Goal: Task Accomplishment & Management: Manage account settings

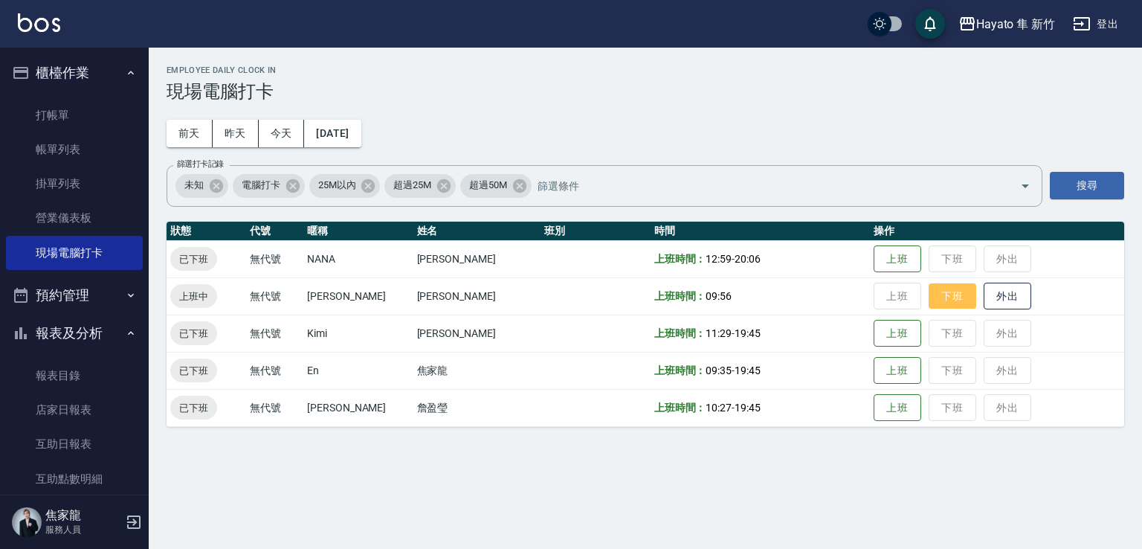
click at [934, 295] on button "下班" at bounding box center [952, 296] width 48 height 26
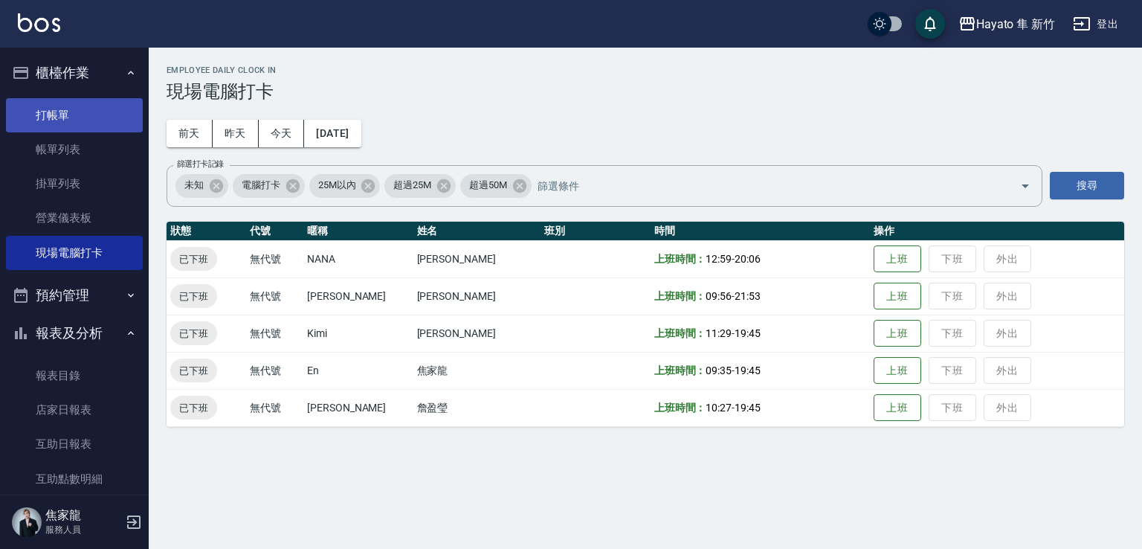
click at [42, 113] on link "打帳單" at bounding box center [74, 115] width 137 height 34
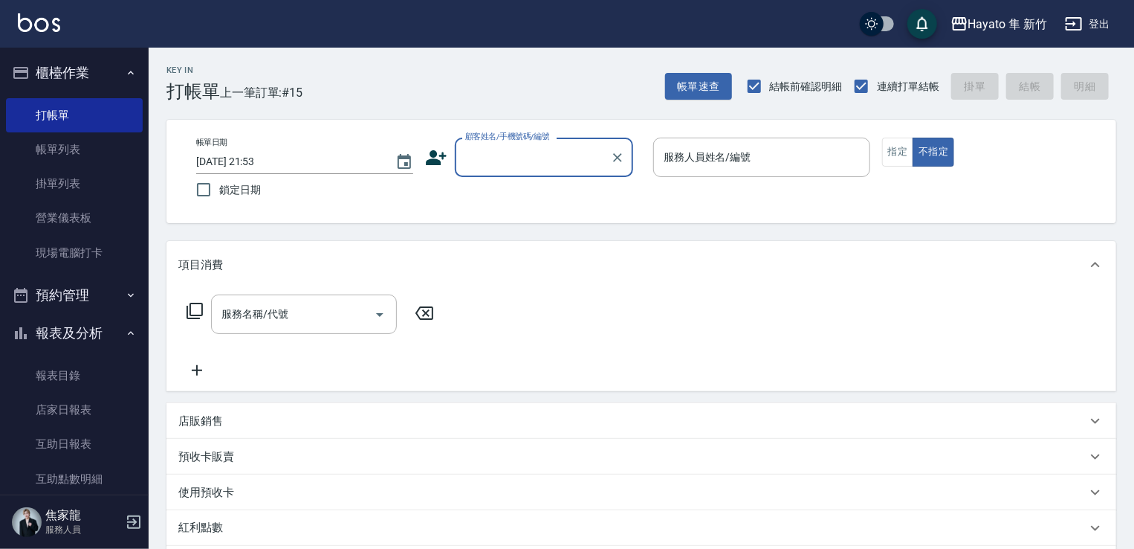
click at [431, 164] on icon at bounding box center [436, 157] width 21 height 15
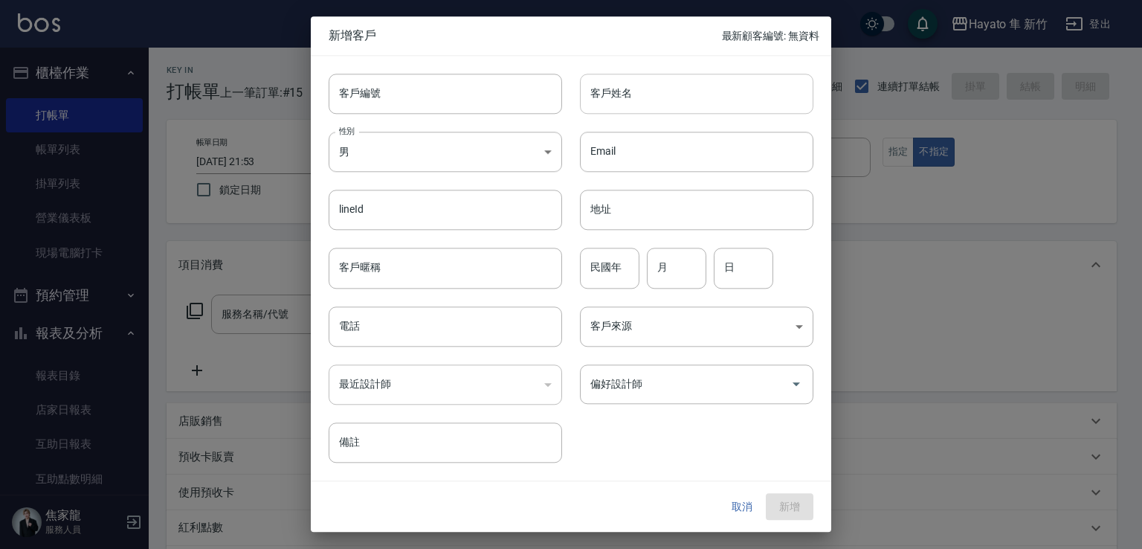
click at [598, 97] on input "客戶姓名" at bounding box center [696, 94] width 233 height 40
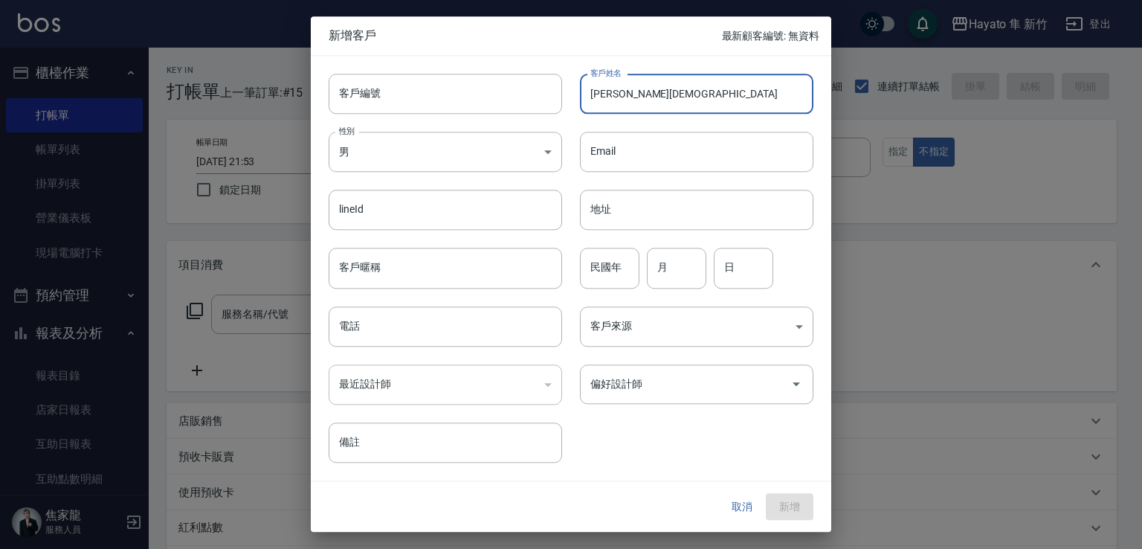
drag, startPoint x: 657, startPoint y: 102, endPoint x: 673, endPoint y: 89, distance: 20.7
click at [665, 95] on input "[PERSON_NAME][DEMOGRAPHIC_DATA]" at bounding box center [696, 94] width 233 height 40
drag, startPoint x: 590, startPoint y: 87, endPoint x: 802, endPoint y: 126, distance: 215.3
click at [802, 126] on div "客戶編號 客戶編號 客戶姓名 [PERSON_NAME]姓名 性別 男 [DEMOGRAPHIC_DATA] 性別 Email Email lineId li…" at bounding box center [562, 259] width 502 height 407
type input "蔡紜鳳"
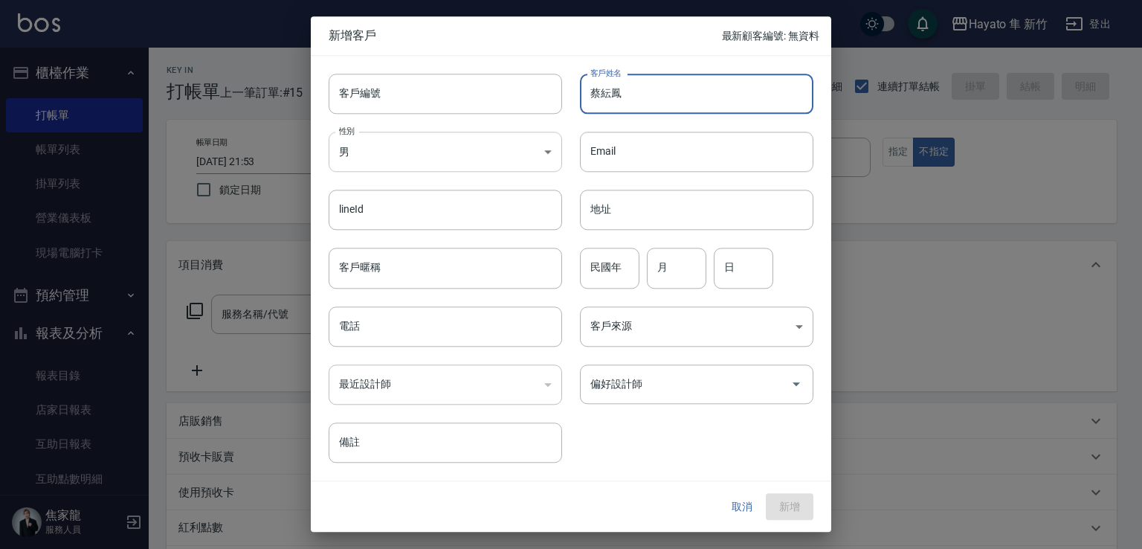
click at [467, 152] on body "Hayato 隼 新竹 登出 櫃檯作業 打帳單 帳單列表 掛單列表 營業儀表板 現場電腦打卡 預約管理 預約管理 報表及分析 報表目錄 店家日報表 互助日報表…" at bounding box center [571, 389] width 1142 height 778
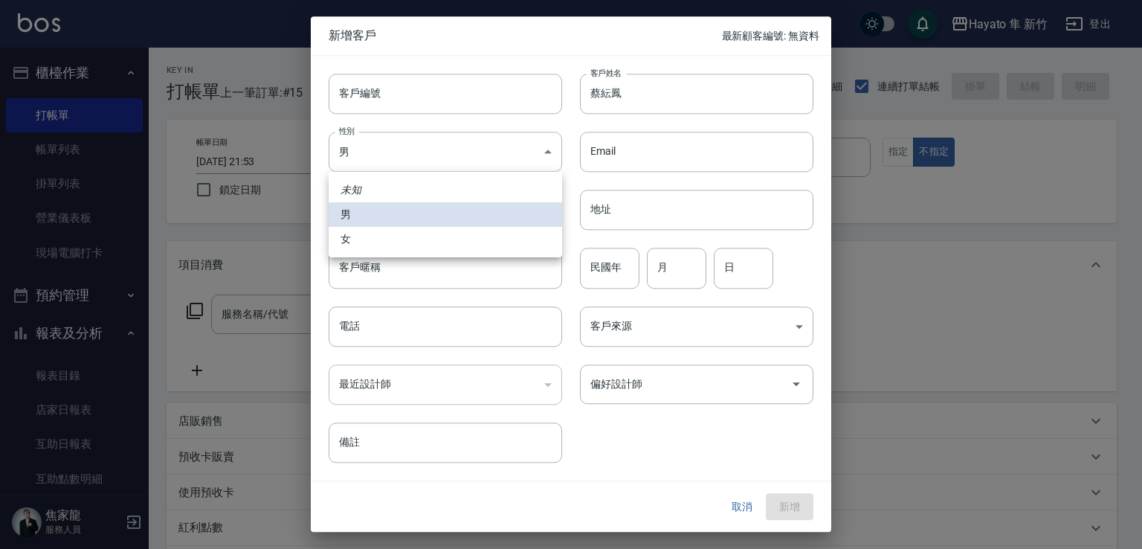
click at [521, 243] on li "女" at bounding box center [445, 239] width 233 height 25
type input "[DEMOGRAPHIC_DATA]"
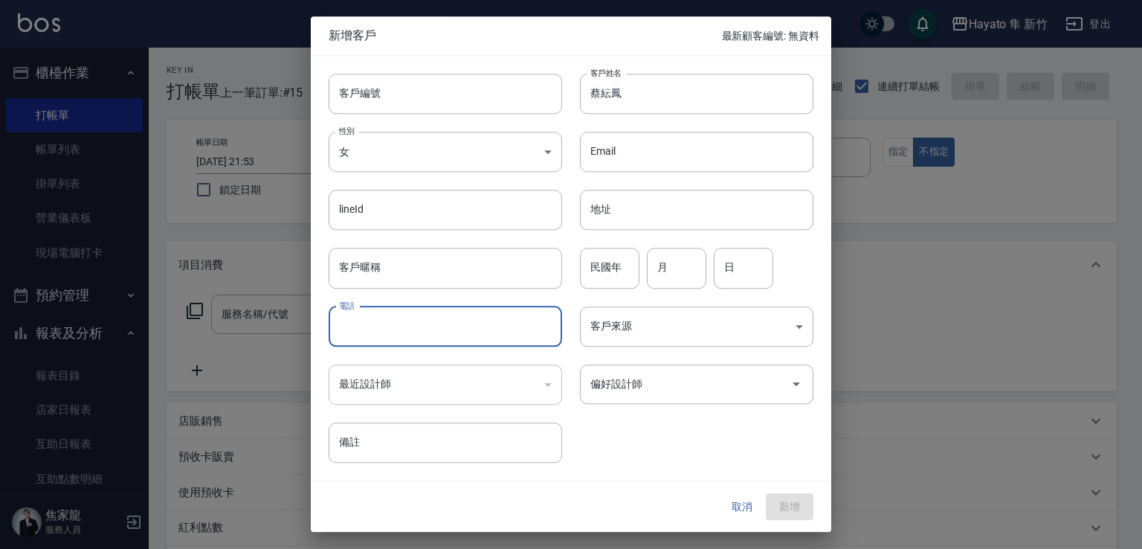
click at [505, 321] on input "電話" at bounding box center [445, 326] width 233 height 40
type input "0936994988"
click at [595, 268] on div "民國年 民國年" at bounding box center [609, 268] width 59 height 40
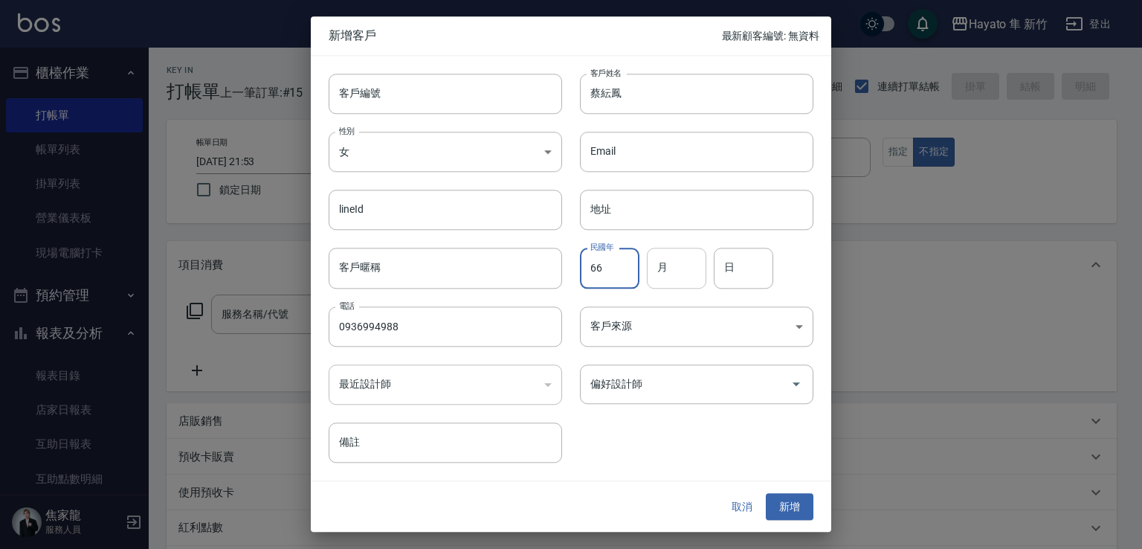
type input "66"
drag, startPoint x: 690, startPoint y: 265, endPoint x: 705, endPoint y: 271, distance: 16.0
click at [690, 265] on input "月" at bounding box center [676, 268] width 59 height 40
type input "11"
click at [776, 264] on div "民國年 66 民國年 月 11 月 日 日" at bounding box center [687, 259] width 251 height 58
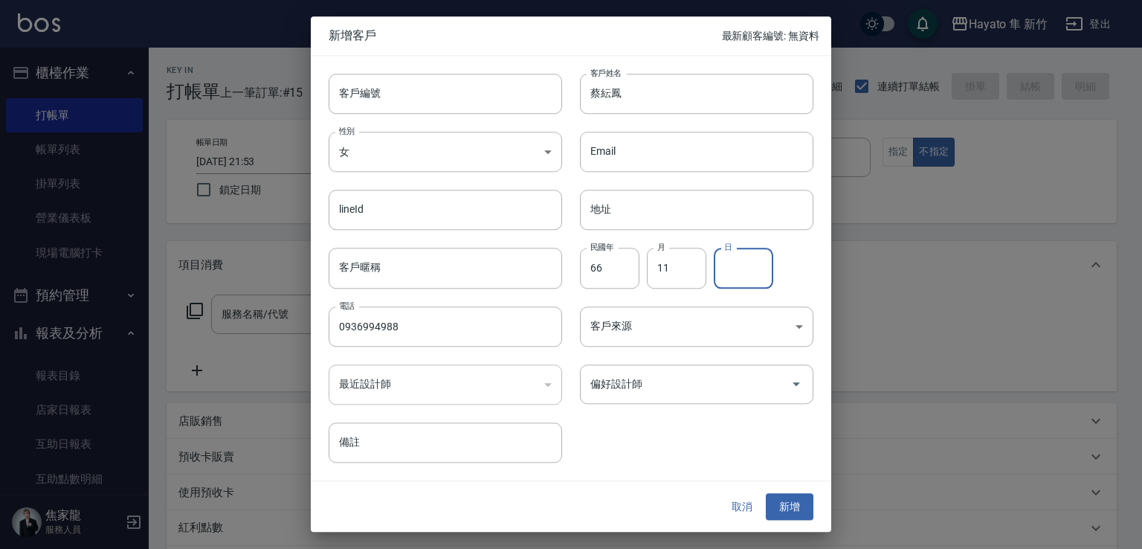
drag, startPoint x: 771, startPoint y: 259, endPoint x: 763, endPoint y: 259, distance: 7.5
click at [763, 259] on input "日" at bounding box center [743, 268] width 59 height 40
type input "19"
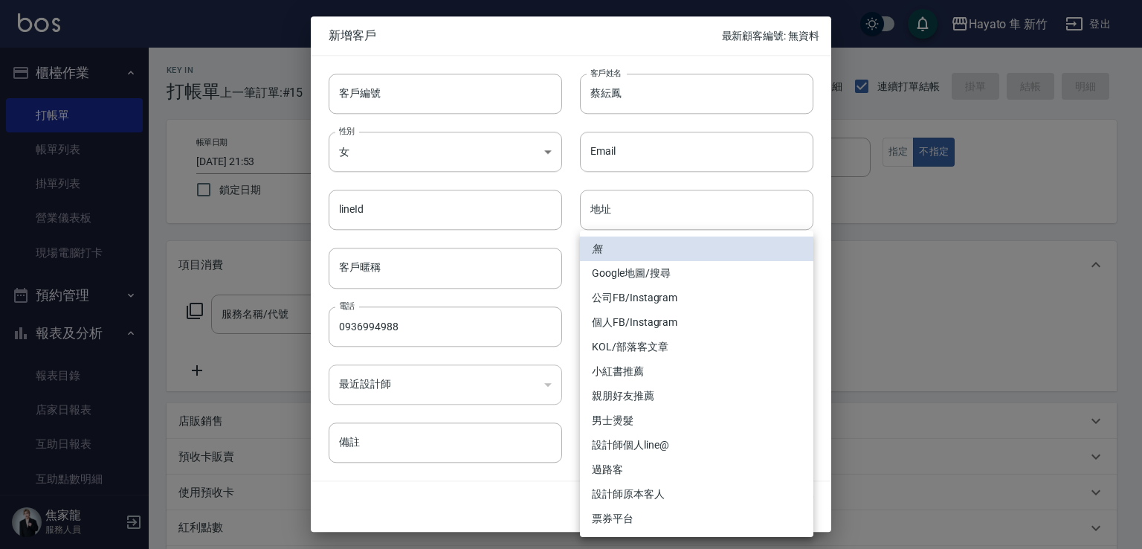
click at [676, 314] on body "Hayato 隼 新竹 登出 櫃檯作業 打帳單 帳單列表 掛單列表 營業儀表板 現場電腦打卡 預約管理 預約管理 報表及分析 報表目錄 店家日報表 互助日報表…" at bounding box center [571, 389] width 1142 height 778
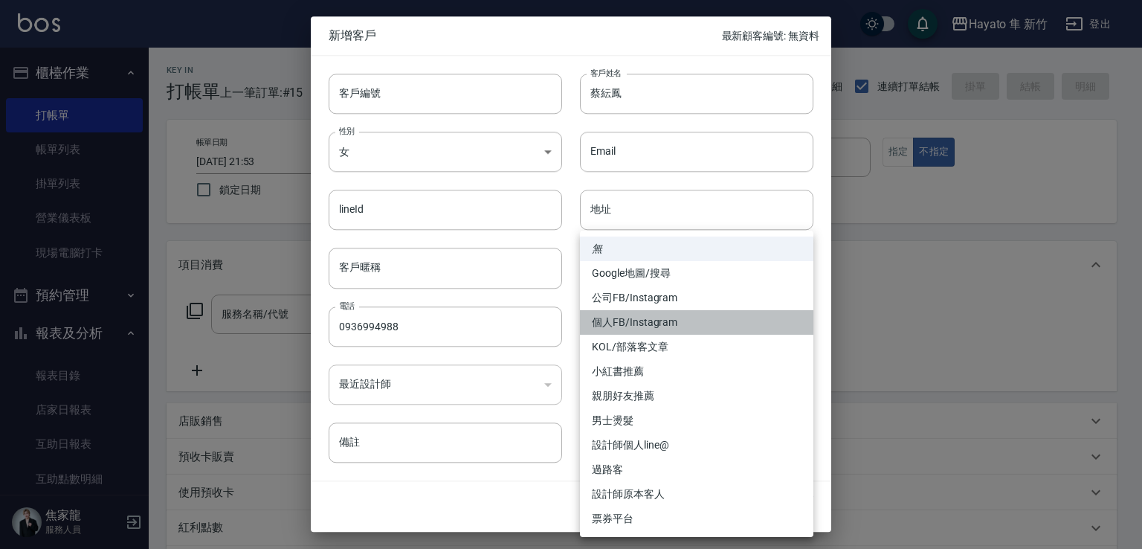
click at [627, 312] on li "個人FB/Instagram" at bounding box center [696, 322] width 233 height 25
type input "個人FB/Instagram"
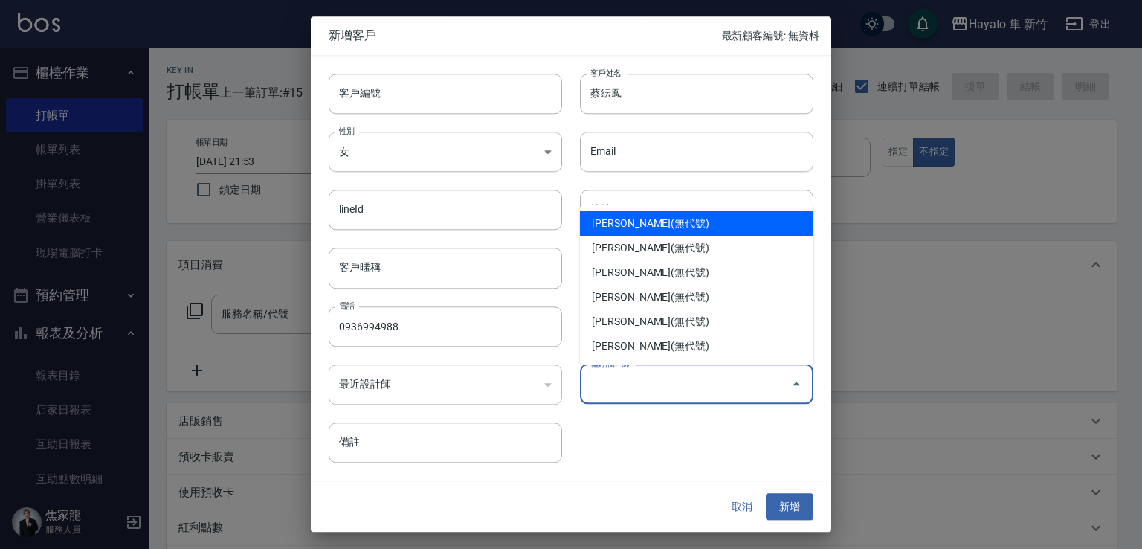
click at [629, 381] on input "偏好設計師" at bounding box center [685, 384] width 198 height 26
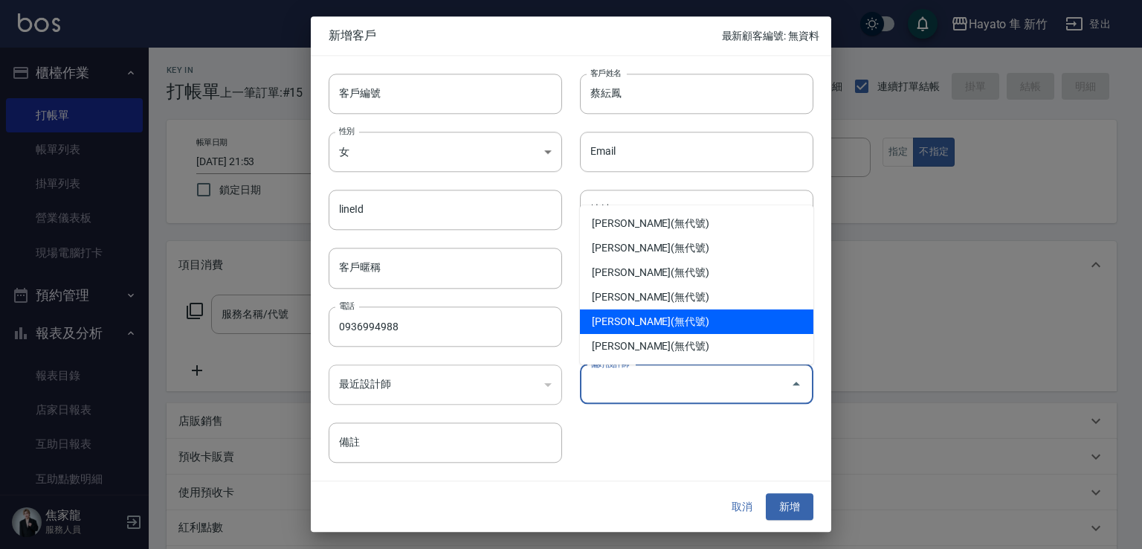
click at [618, 318] on li "[PERSON_NAME](無代號)" at bounding box center [696, 321] width 233 height 25
type input "[PERSON_NAME]"
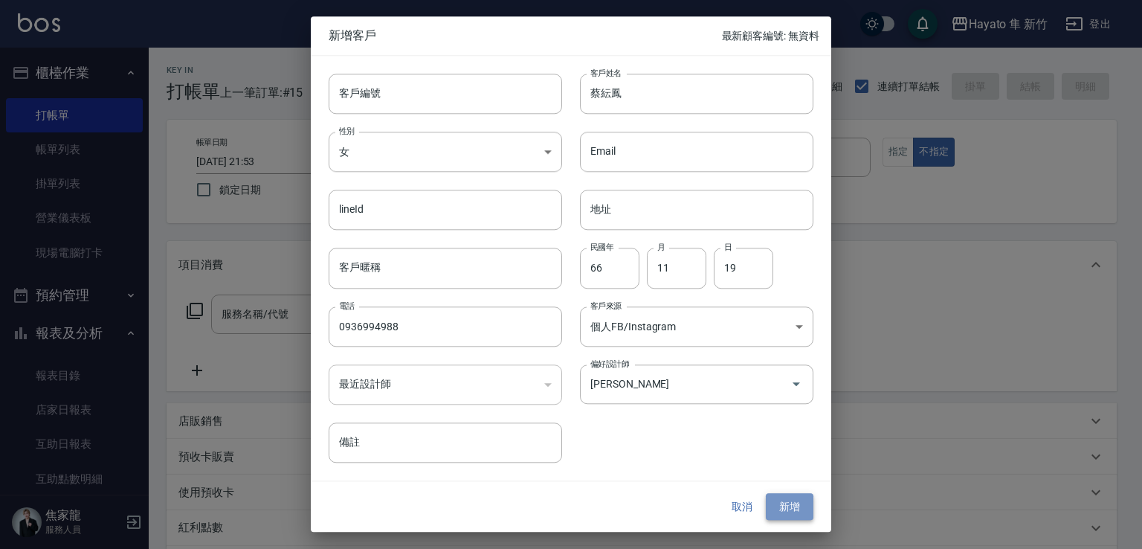
click at [773, 498] on button "新增" at bounding box center [790, 507] width 48 height 28
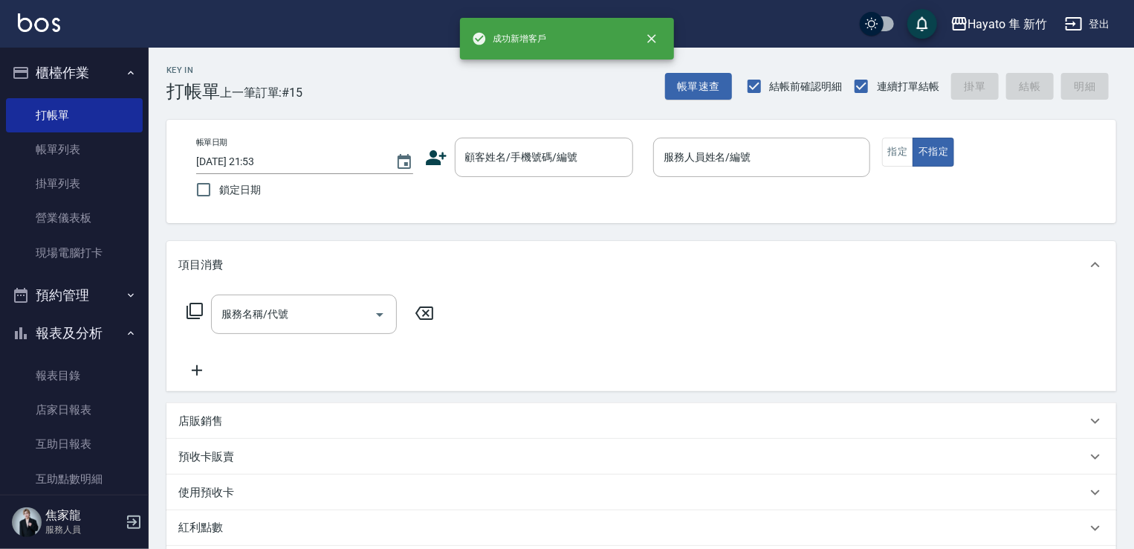
click at [572, 134] on div "帳單日期 [DATE] 21:53 鎖定日期 顧客姓名/手機號碼/編號 顧客姓名/手機號碼/編號 服務人員姓名/編號 服務人員姓名/編號 指定 不指定" at bounding box center [642, 171] width 950 height 103
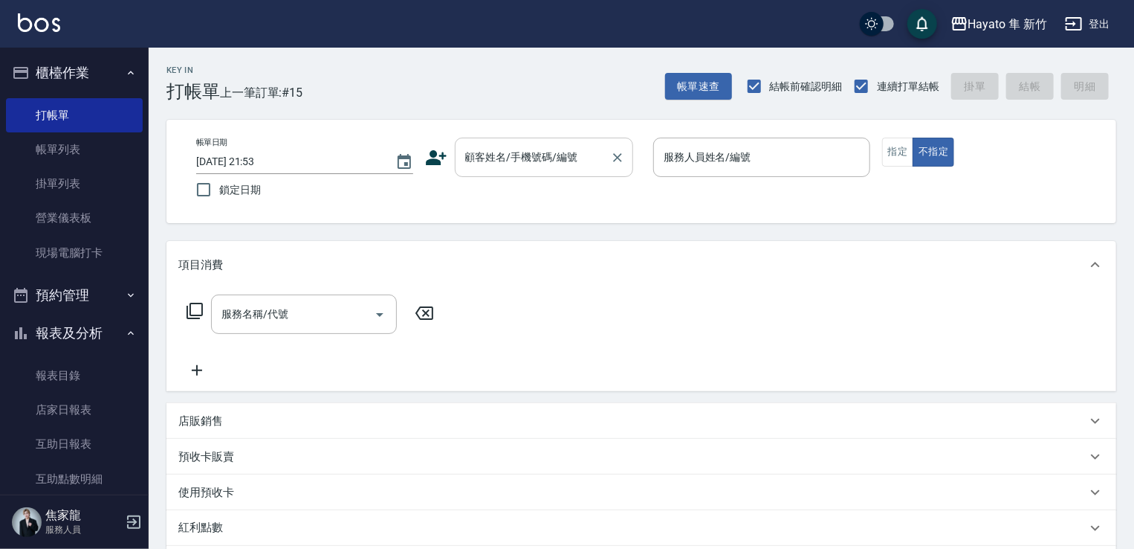
click at [573, 158] on input "顧客姓名/手機號碼/編號" at bounding box center [533, 157] width 143 height 26
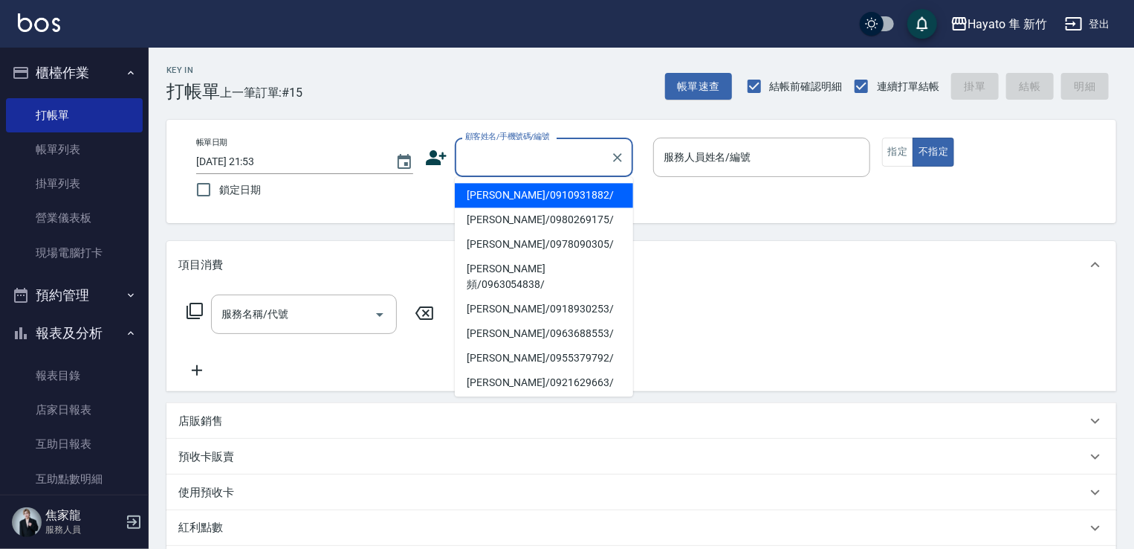
paste input "蔡紜鳳"
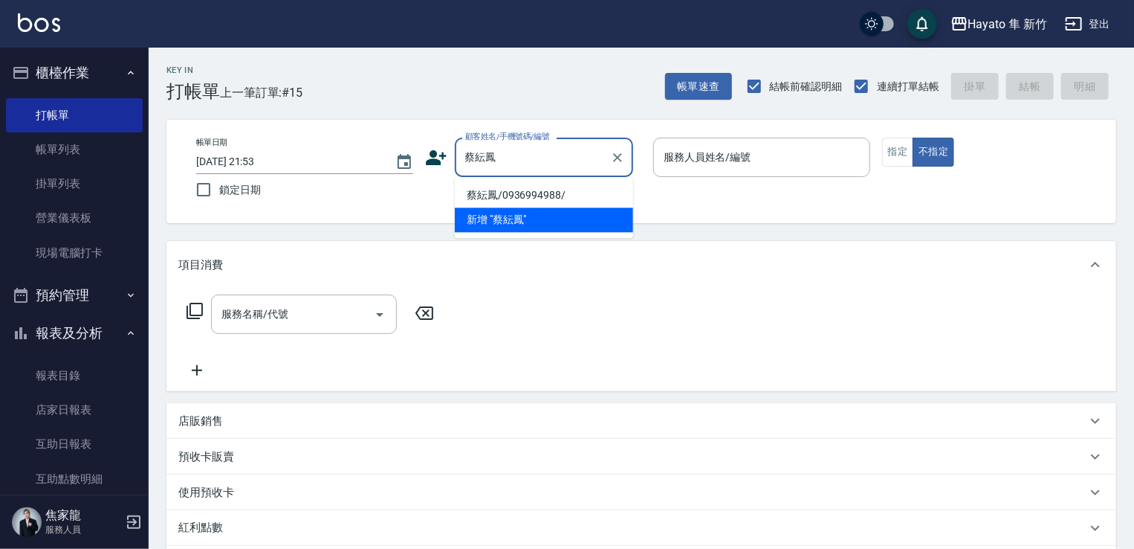
click at [540, 191] on li "蔡紜鳳/0936994988/" at bounding box center [544, 195] width 178 height 25
type input "蔡紜鳳/0936994988/"
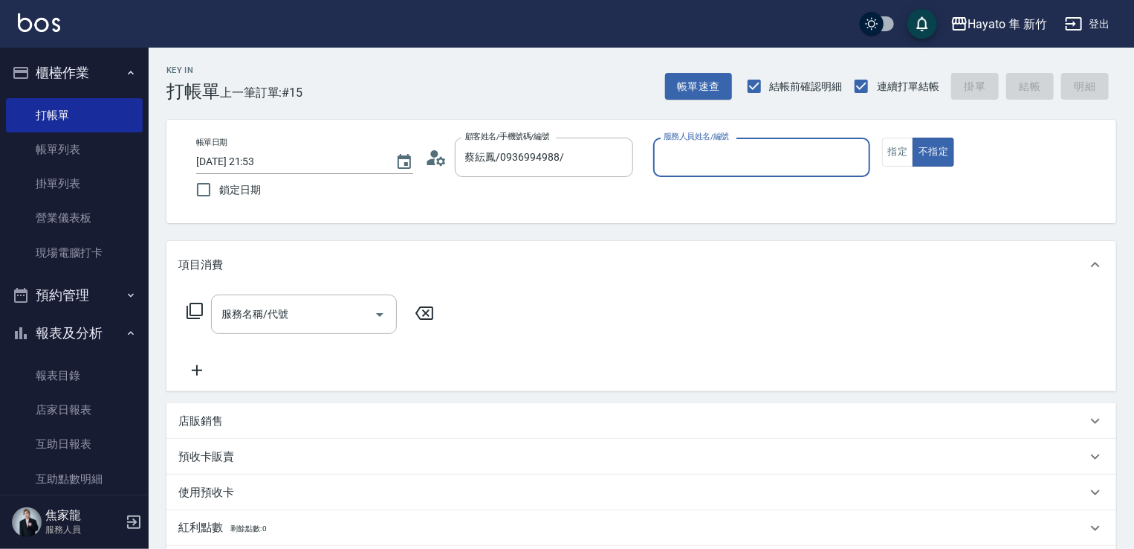
type input "[PERSON_NAME](無代號)"
drag, startPoint x: 346, startPoint y: 308, endPoint x: 367, endPoint y: 295, distance: 24.3
click at [352, 310] on input "服務名稱/代號" at bounding box center [293, 314] width 150 height 26
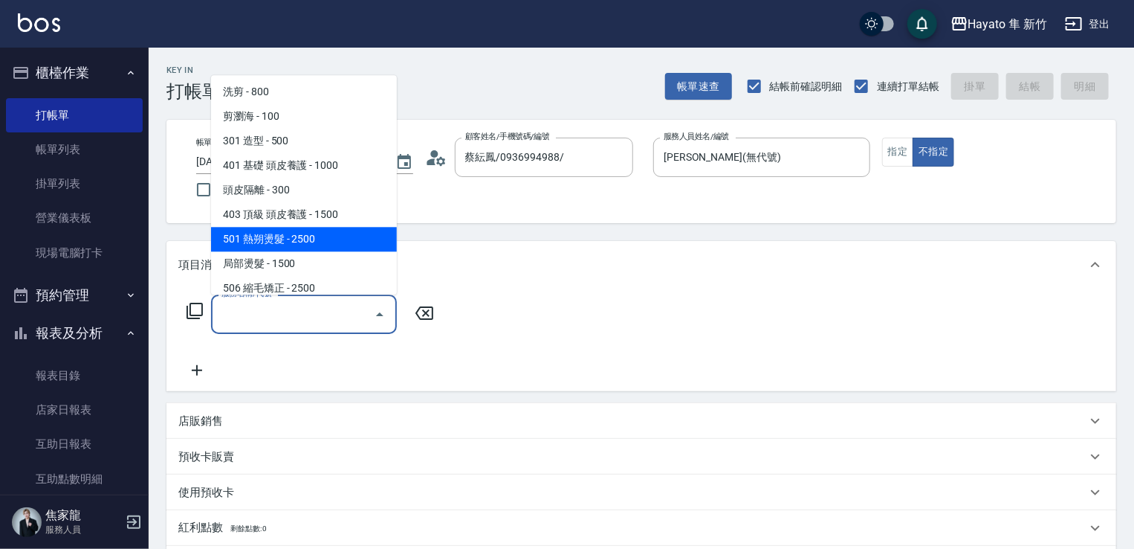
scroll to position [74, 0]
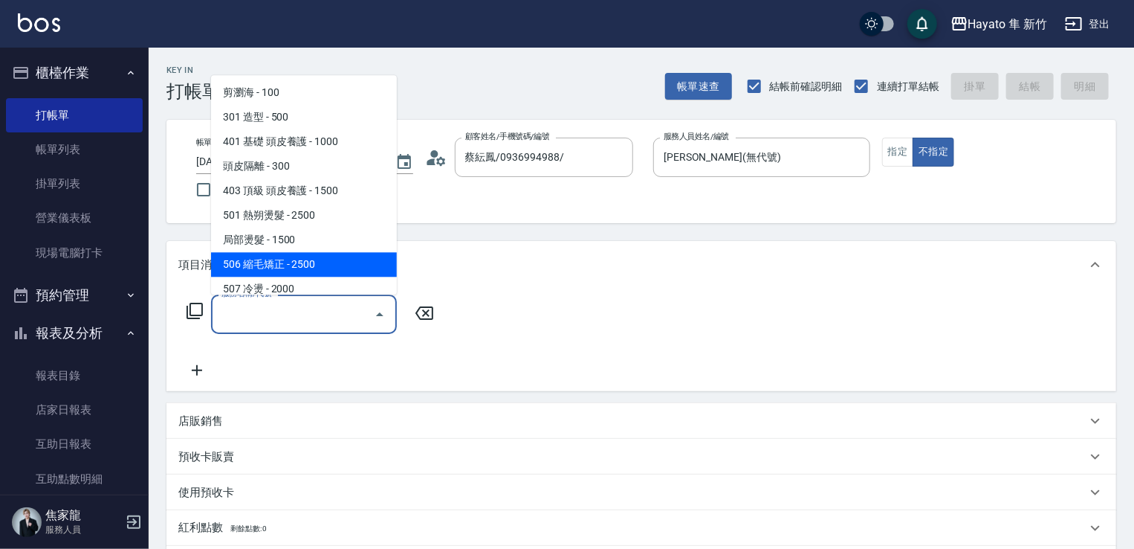
click at [312, 254] on span "506 縮毛矯正 - 2500" at bounding box center [304, 264] width 186 height 25
type input "506 縮毛矯正 (506)"
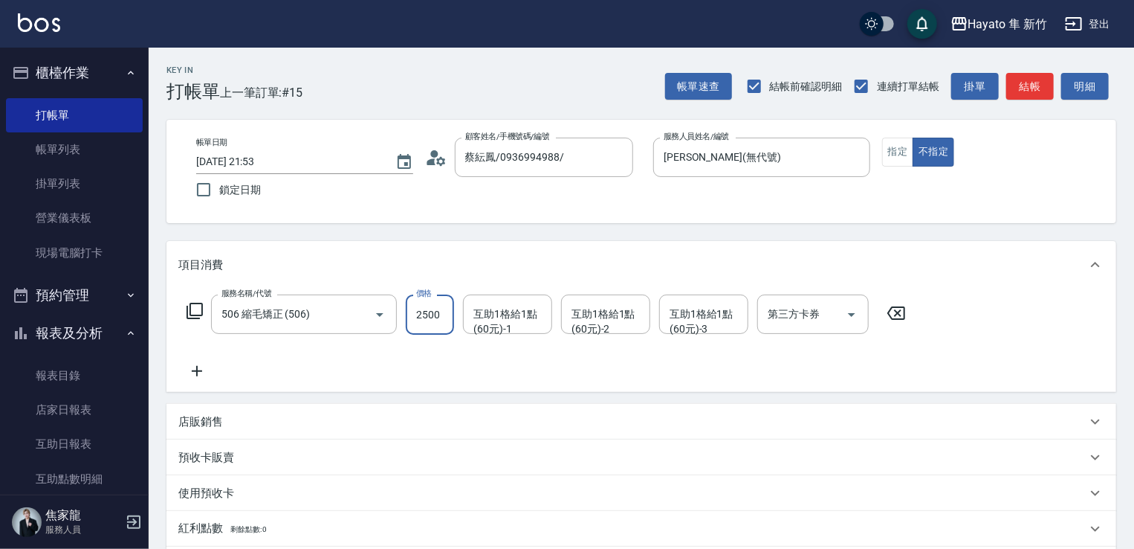
click at [424, 323] on input "2500" at bounding box center [430, 314] width 48 height 40
type input "1980"
click at [404, 362] on div "服務名稱/代號 506 縮毛矯正 (506) 服務名稱/代號 價格 1980 價格 互助1格給1點(60元)-1 互助1格給1點(60元)-1 互助1格給1點…" at bounding box center [546, 336] width 737 height 85
click at [198, 375] on icon at bounding box center [196, 371] width 37 height 18
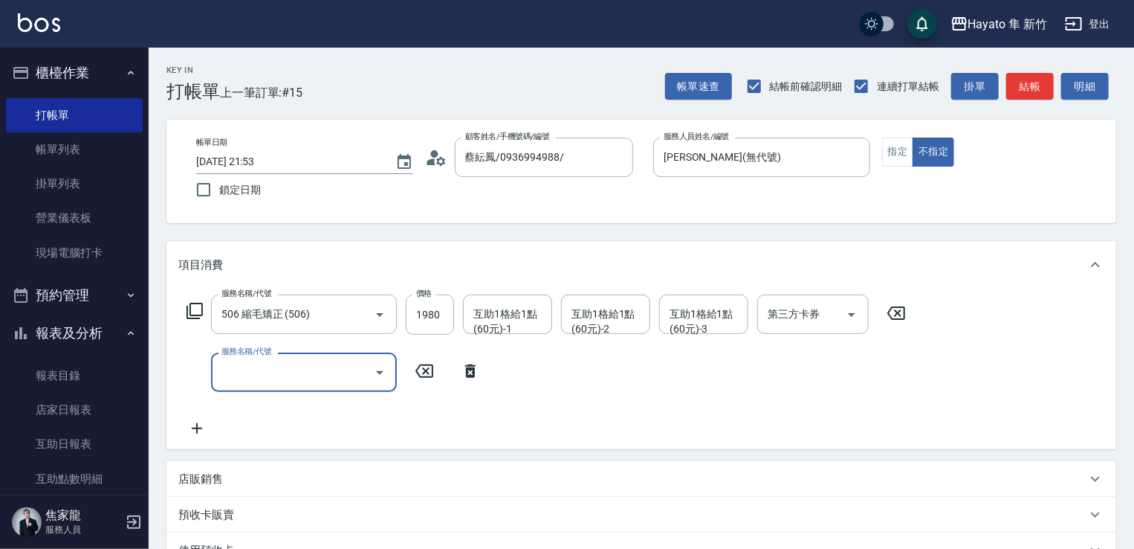
click at [259, 359] on input "服務名稱/代號" at bounding box center [293, 372] width 150 height 26
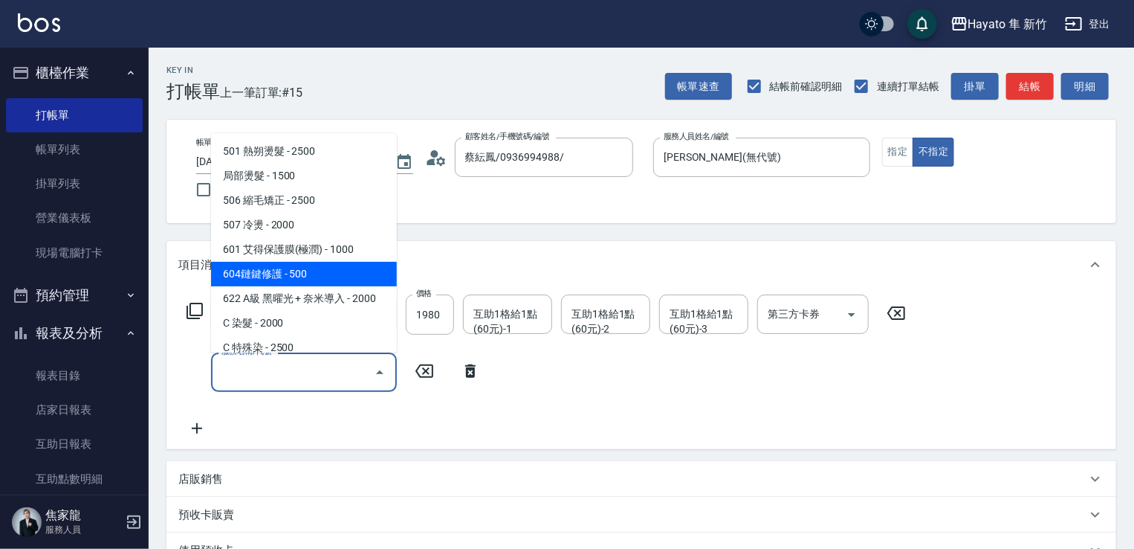
scroll to position [223, 0]
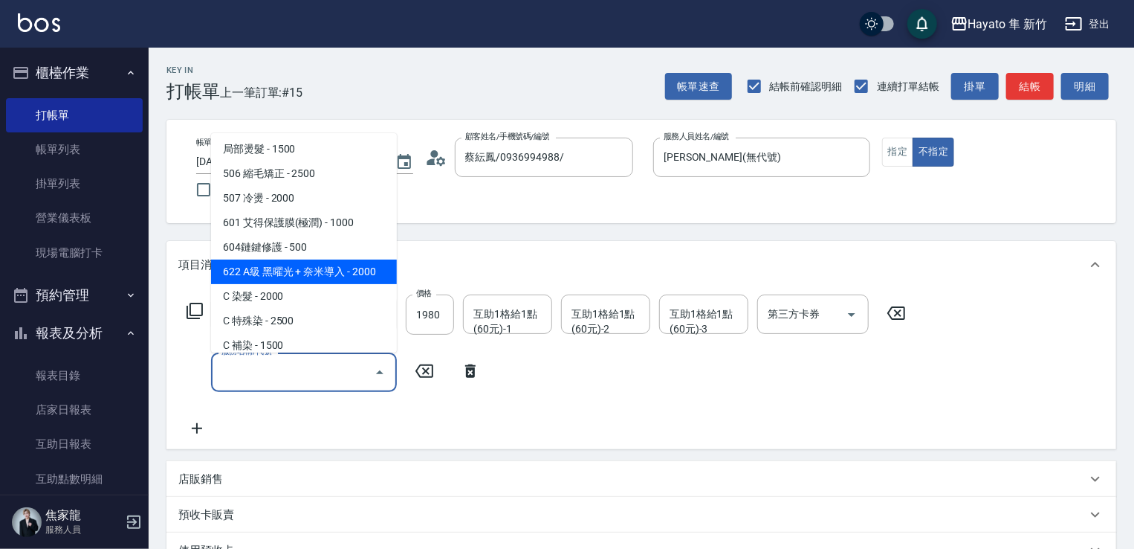
click at [293, 270] on span "622 A級 黑曜光 + 奈米導入 - 2000" at bounding box center [304, 271] width 186 height 25
type input "622 A級 黑曜光 + 奈米導入(622)"
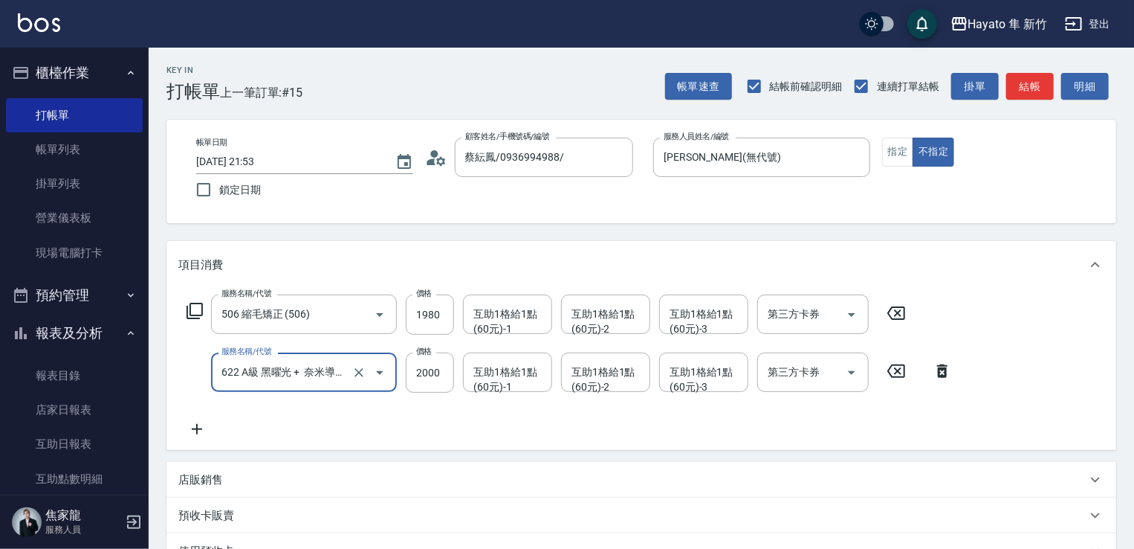
scroll to position [294, 0]
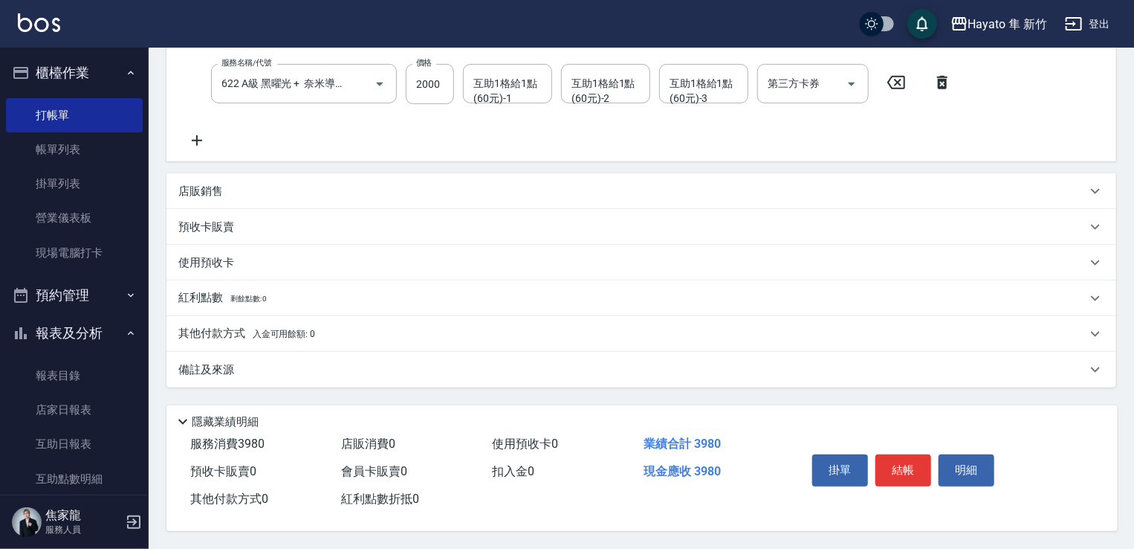
drag, startPoint x: 304, startPoint y: 368, endPoint x: 491, endPoint y: 418, distance: 193.8
click at [306, 366] on div "備註及來源" at bounding box center [632, 370] width 908 height 16
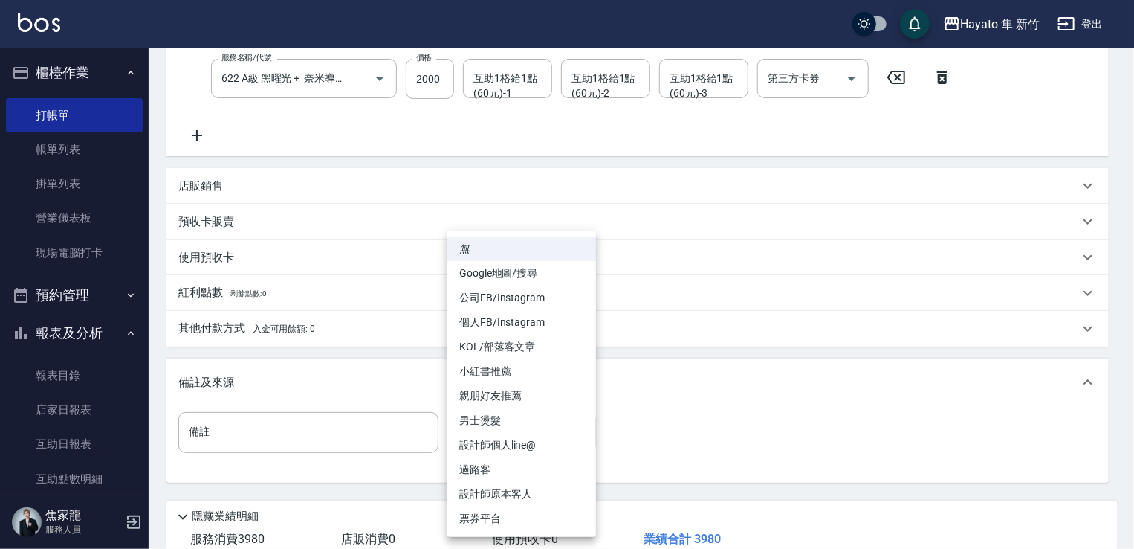
click at [543, 436] on body "Hayato 隼 新竹 登出 櫃檯作業 打帳單 帳單列表 掛單列表 營業儀表板 現場電腦打卡 預約管理 預約管理 報表及分析 報表目錄 店家日報表 互助日報表…" at bounding box center [567, 174] width 1134 height 937
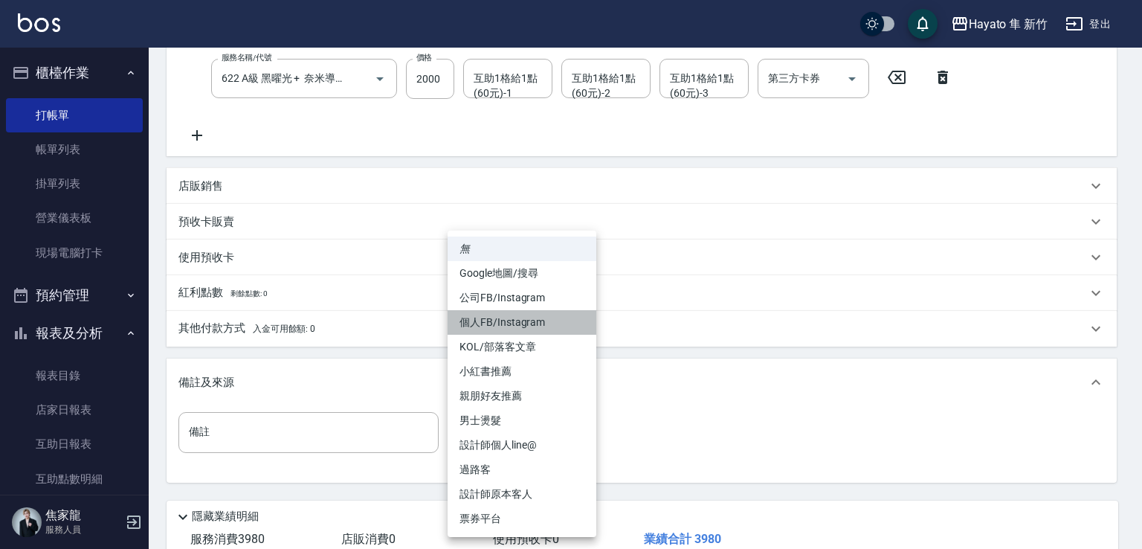
click at [529, 322] on li "個人FB/Instagram" at bounding box center [521, 322] width 149 height 25
type input "個人FB/Instagram"
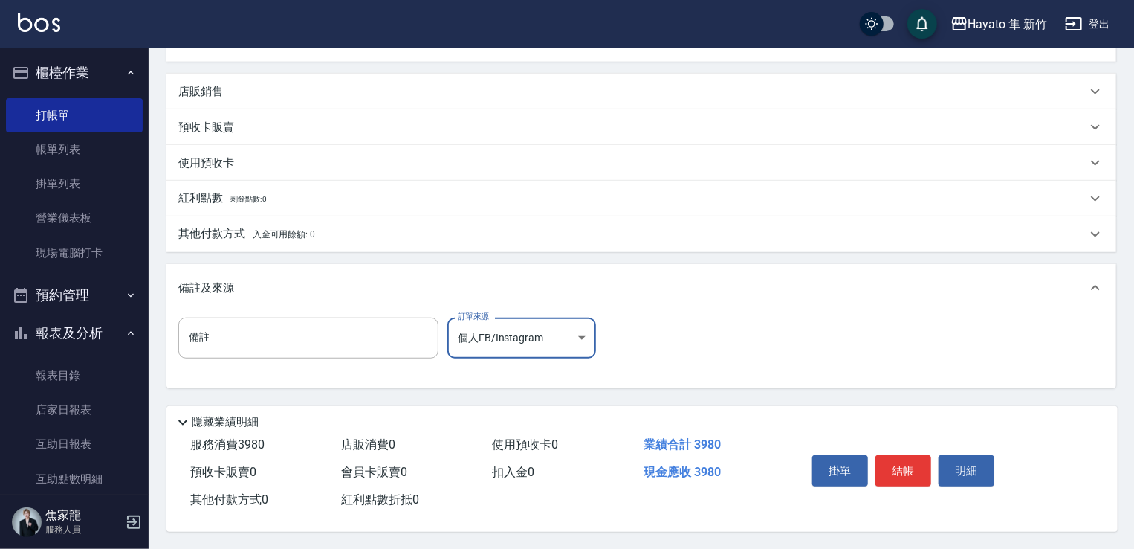
scroll to position [393, 0]
click at [256, 216] on div "其他付款方式 入金可用餘額: 0" at bounding box center [642, 234] width 950 height 36
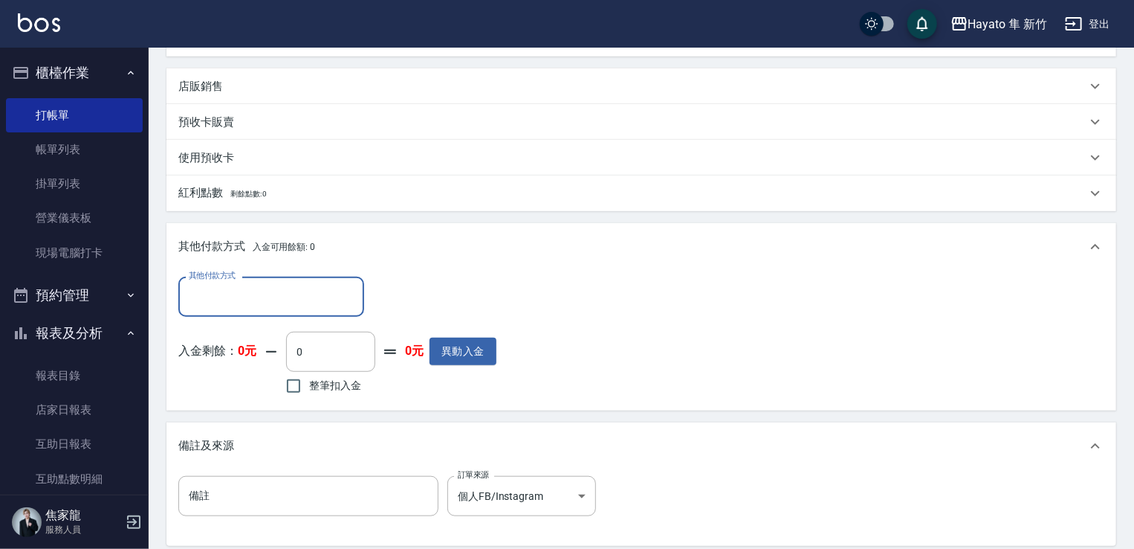
scroll to position [0, 0]
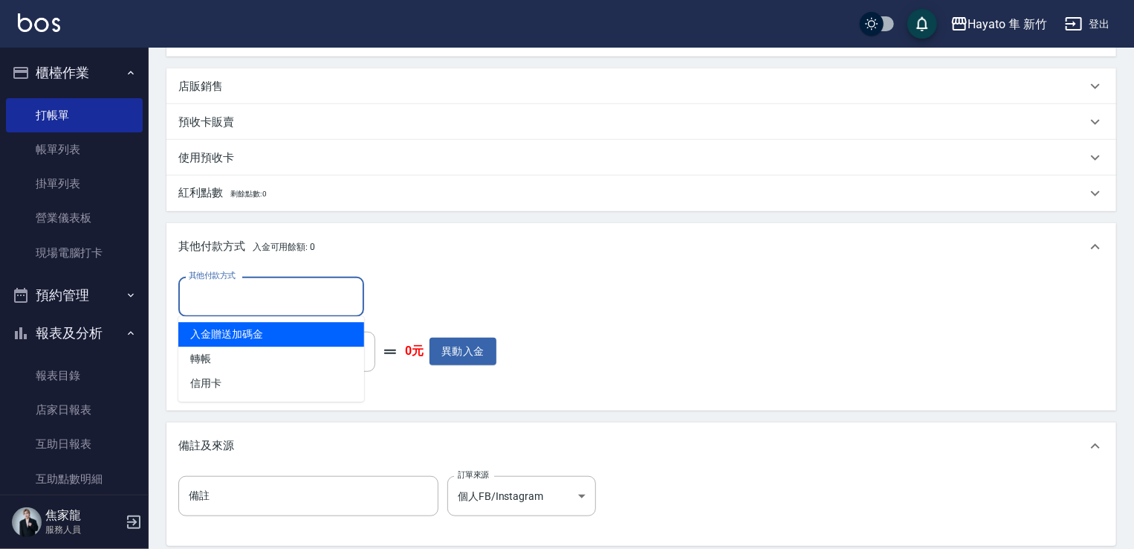
click at [271, 307] on input "其他付款方式" at bounding box center [271, 296] width 172 height 26
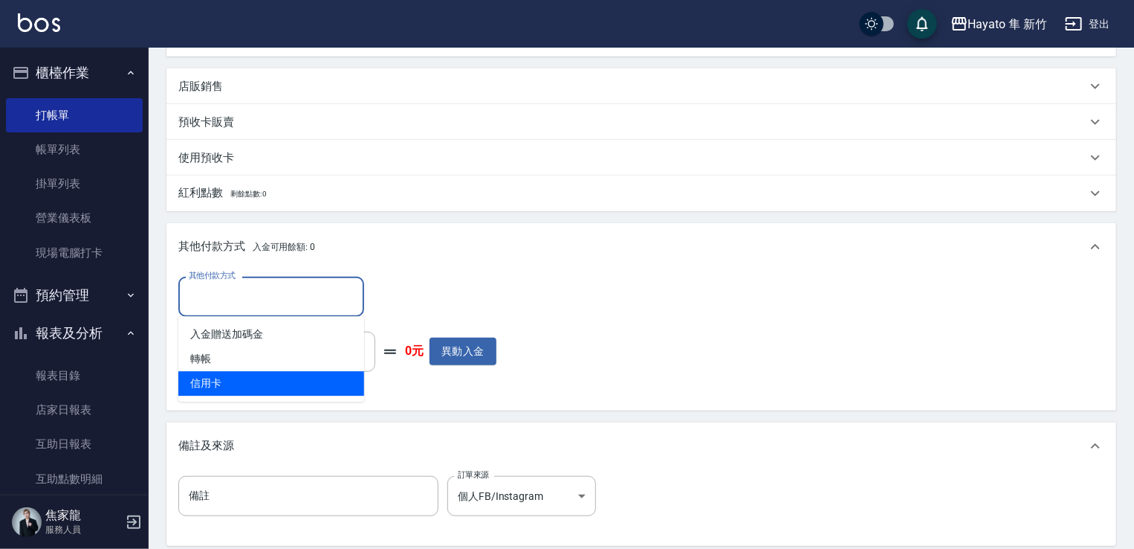
drag, startPoint x: 256, startPoint y: 383, endPoint x: 395, endPoint y: 334, distance: 147.2
click at [261, 379] on span "信用卡" at bounding box center [271, 383] width 186 height 25
type input "信用卡"
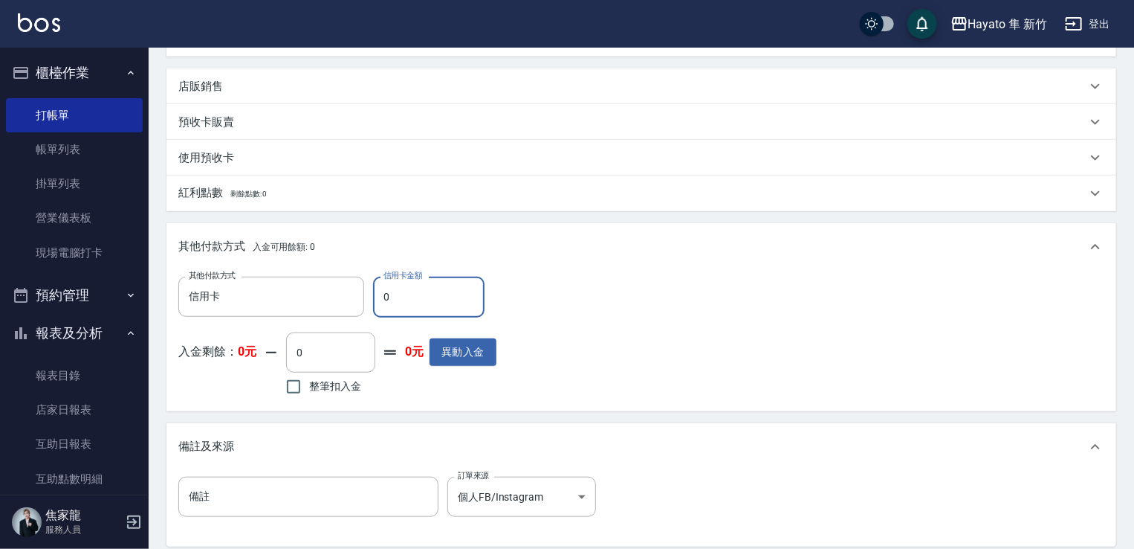
drag, startPoint x: 404, startPoint y: 300, endPoint x: 406, endPoint y: 286, distance: 13.5
click at [404, 295] on input "0" at bounding box center [428, 297] width 111 height 40
type input "3980"
click at [556, 288] on div "其他付款方式 信用卡 其他付款方式 信用卡金額 3980 信用卡金額 入金剩餘： 0元 0 ​ 整筆扣入金 0元 異動入金" at bounding box center [641, 338] width 926 height 122
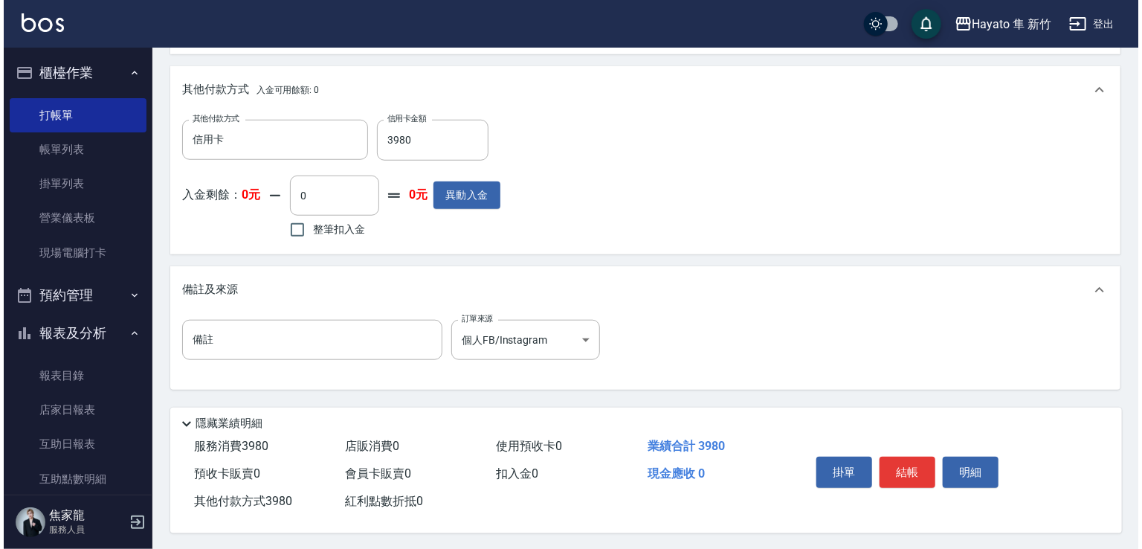
scroll to position [557, 0]
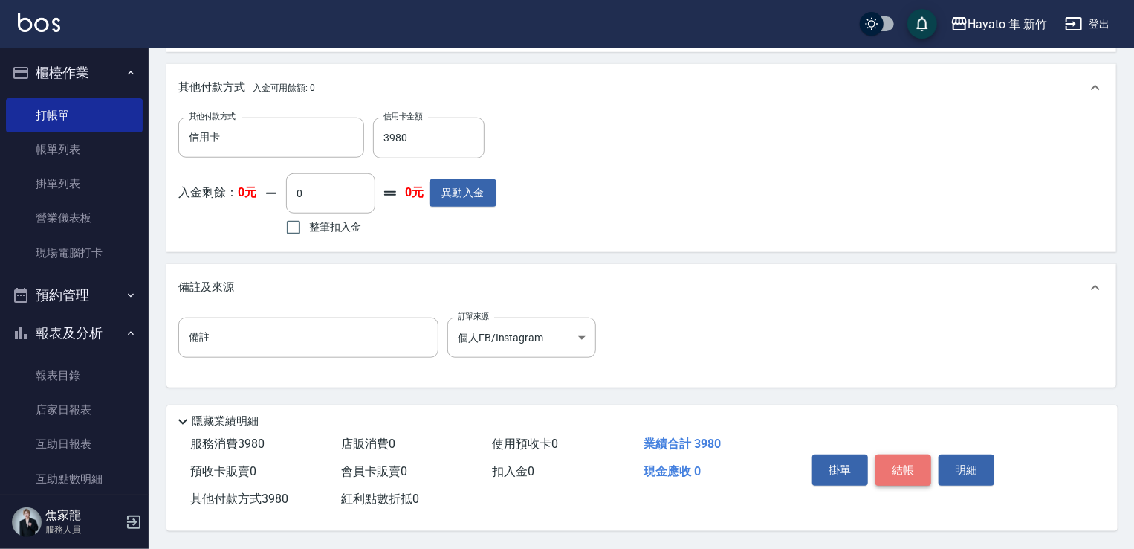
click at [910, 461] on button "結帳" at bounding box center [904, 469] width 56 height 31
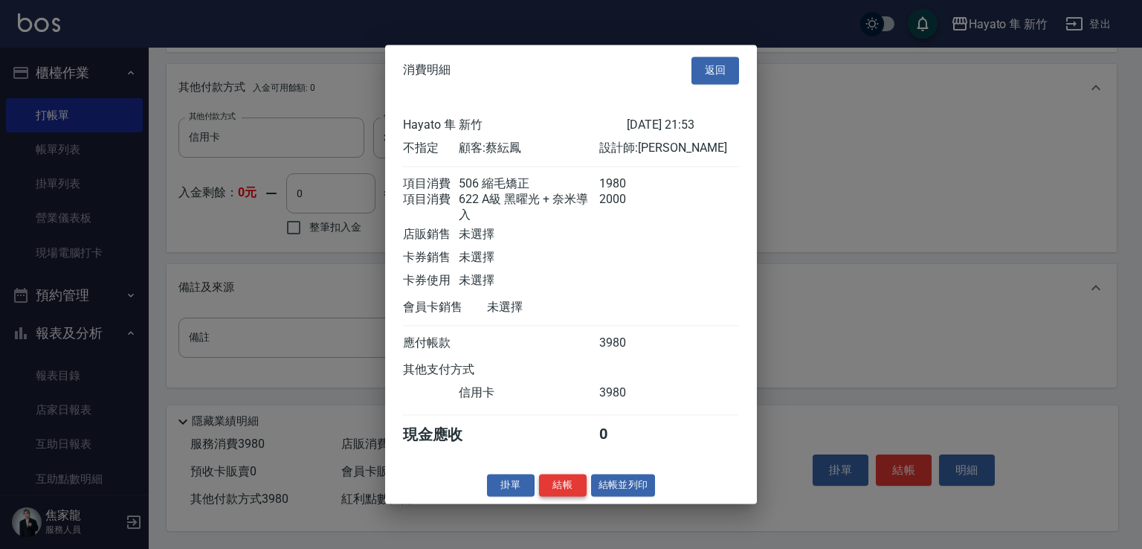
click at [570, 493] on button "結帳" at bounding box center [563, 484] width 48 height 23
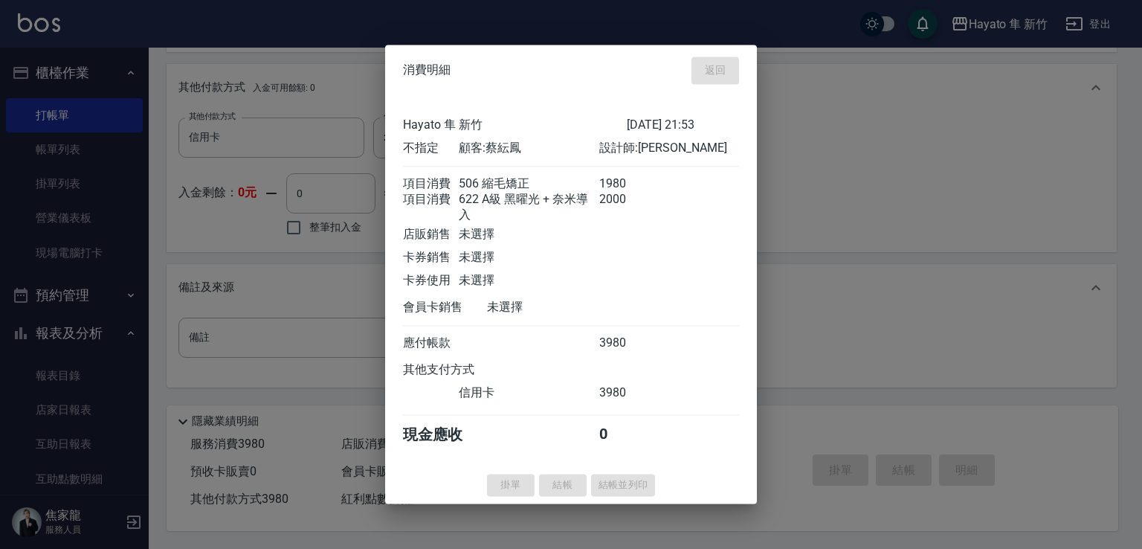
type input "[DATE] 21:55"
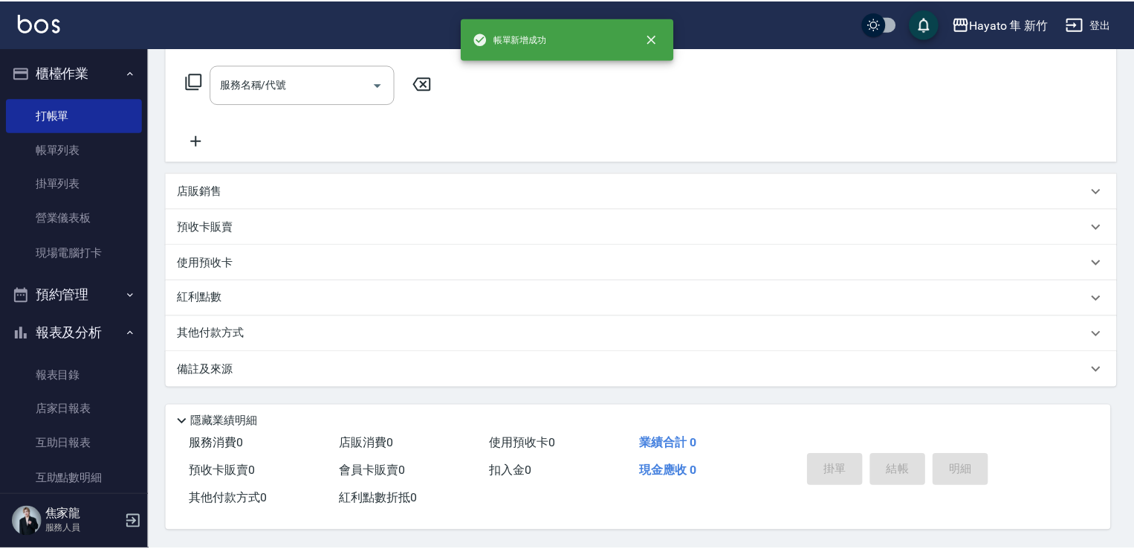
scroll to position [0, 0]
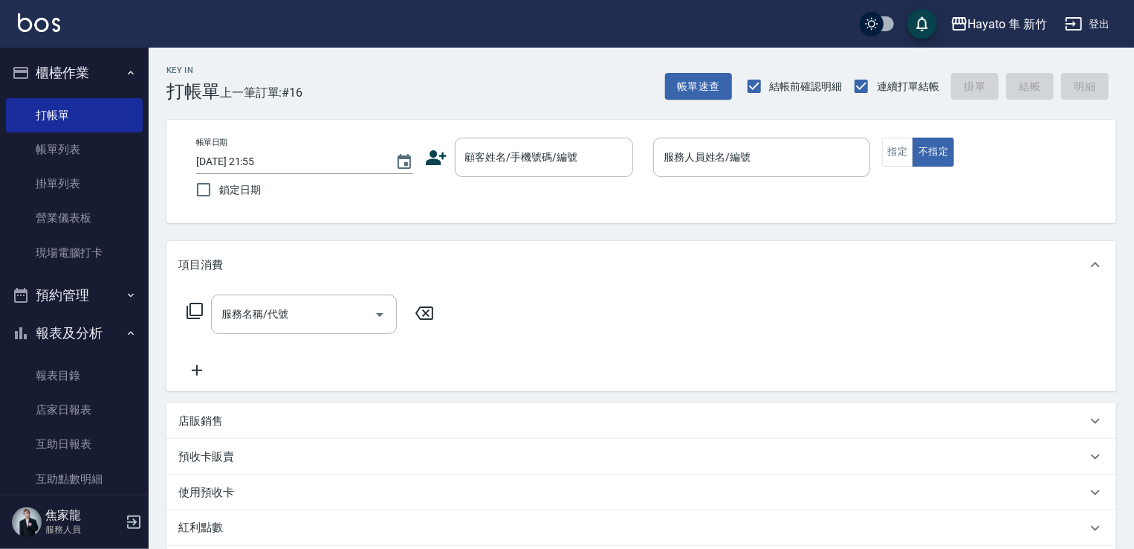
click at [428, 146] on icon at bounding box center [436, 157] width 22 height 22
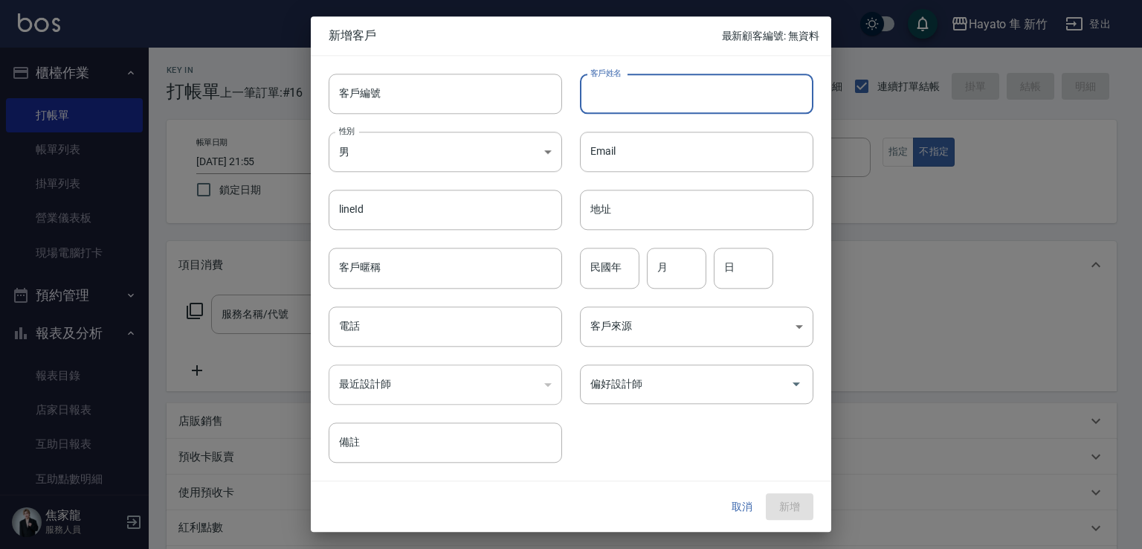
click at [699, 87] on input "客戶姓名" at bounding box center [696, 94] width 233 height 40
click at [699, 87] on input "[PERSON_NAME]" at bounding box center [696, 94] width 233 height 40
drag, startPoint x: 590, startPoint y: 84, endPoint x: 687, endPoint y: 94, distance: 97.2
click at [687, 94] on input "[PERSON_NAME]" at bounding box center [696, 94] width 233 height 40
type input "[PERSON_NAME]"
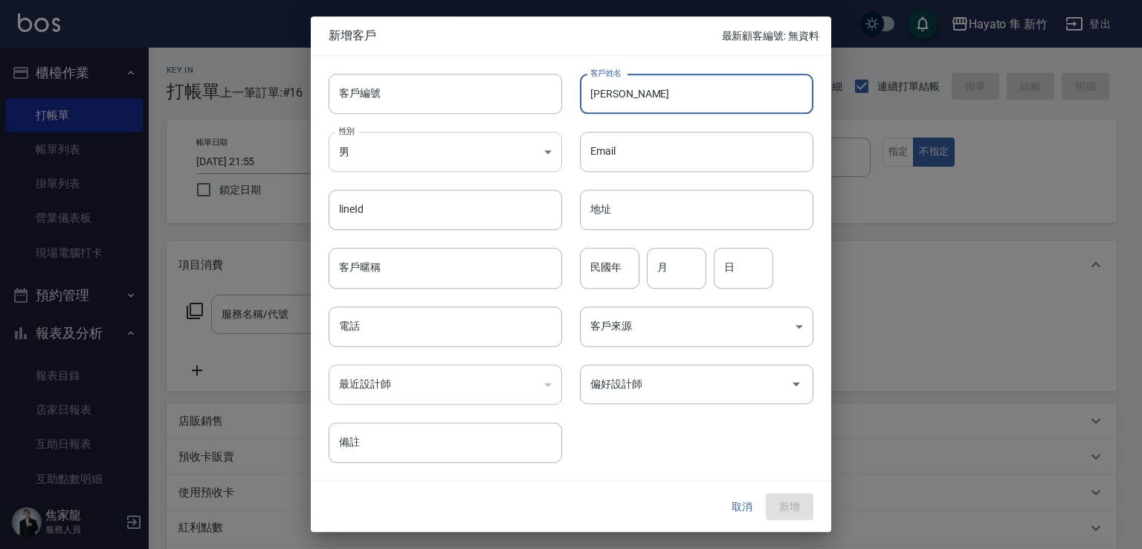
click at [494, 158] on body "Hayato 隼 新竹 登出 櫃檯作業 打帳單 帳單列表 掛單列表 營業儀表板 現場電腦打卡 預約管理 預約管理 報表及分析 報表目錄 店家日報表 互助日報表…" at bounding box center [571, 389] width 1142 height 778
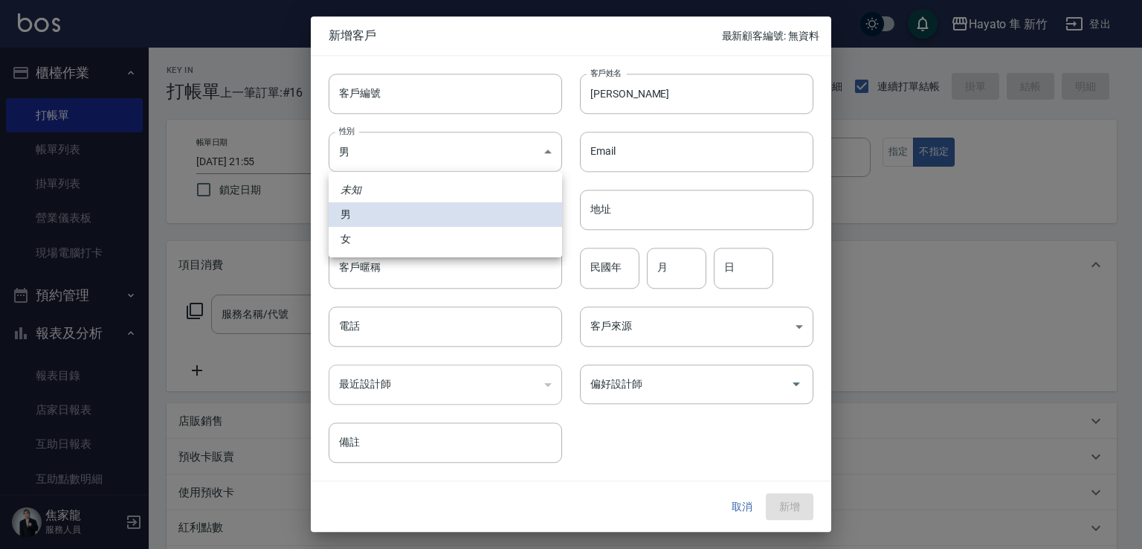
click at [450, 240] on li "女" at bounding box center [445, 239] width 233 height 25
type input "[DEMOGRAPHIC_DATA]"
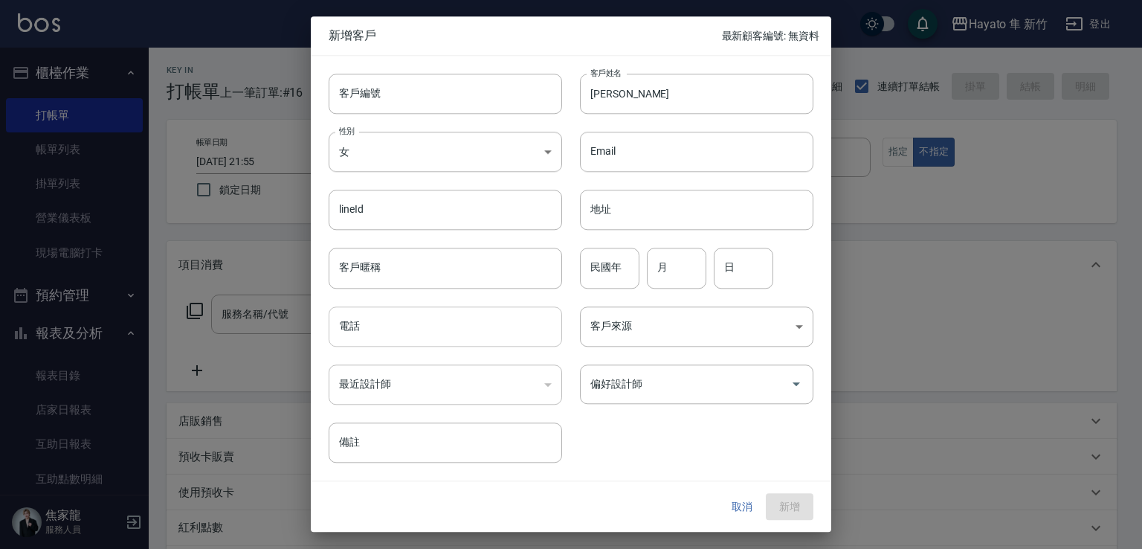
click at [462, 334] on input "電話" at bounding box center [445, 326] width 233 height 40
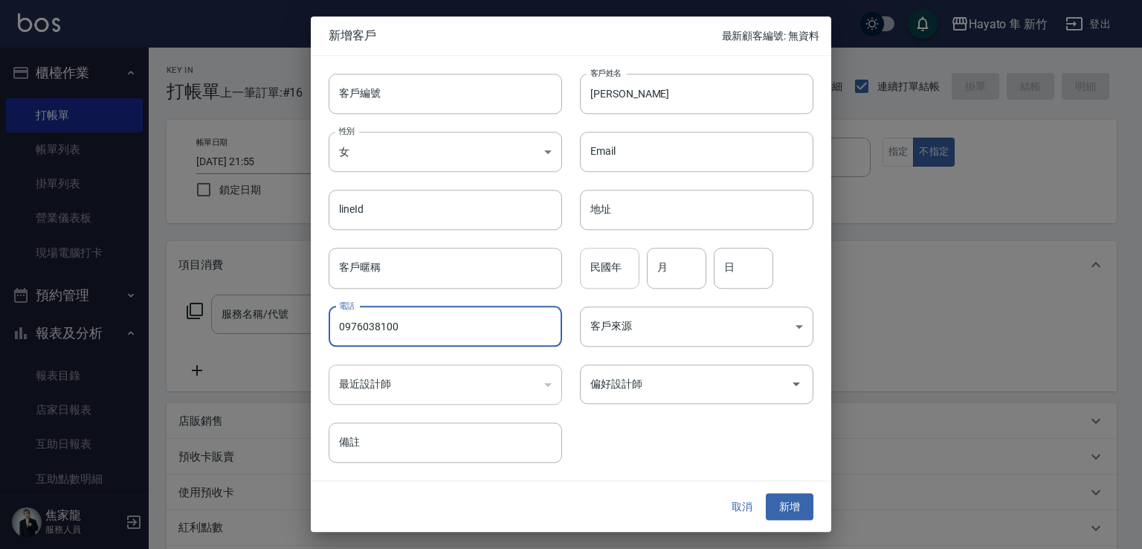
type input "0976038100"
click at [605, 274] on input "民國年" at bounding box center [609, 268] width 59 height 40
type input "87"
click at [694, 268] on input "月" at bounding box center [676, 268] width 59 height 40
type input "5"
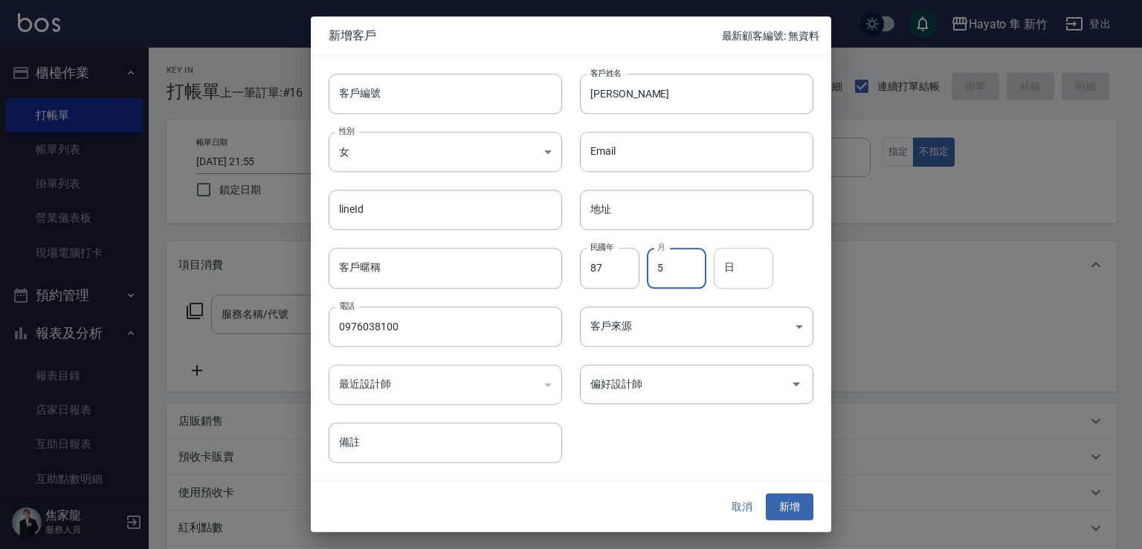
click at [748, 264] on input "日" at bounding box center [743, 268] width 59 height 40
type input "13"
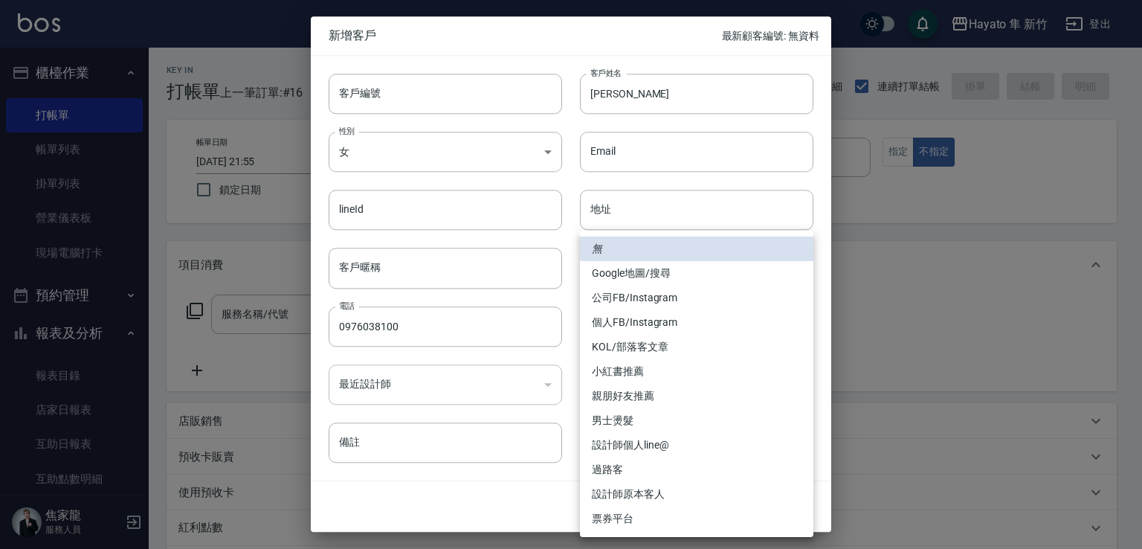
click at [601, 322] on body "Hayato 隼 新竹 登出 櫃檯作業 打帳單 帳單列表 掛單列表 營業儀表板 現場電腦打卡 預約管理 預約管理 報表及分析 報表目錄 店家日報表 互助日報表…" at bounding box center [571, 389] width 1142 height 778
click at [610, 325] on li "個人FB/Instagram" at bounding box center [696, 322] width 233 height 25
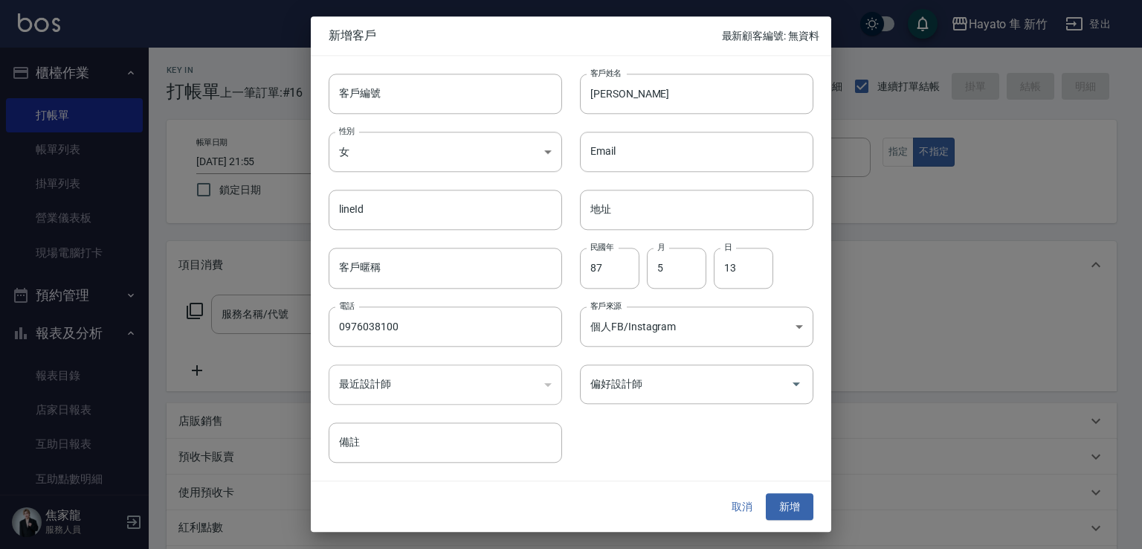
type input "個人FB/Instagram"
click at [639, 398] on div "偏好設計師" at bounding box center [696, 383] width 233 height 39
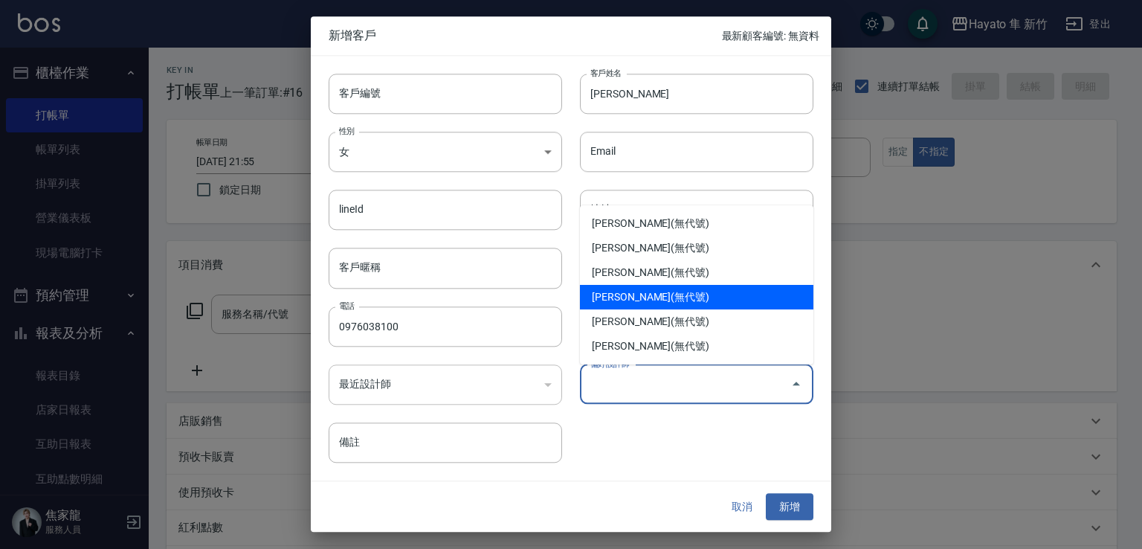
click at [637, 307] on li "[PERSON_NAME](無代號)" at bounding box center [696, 297] width 233 height 25
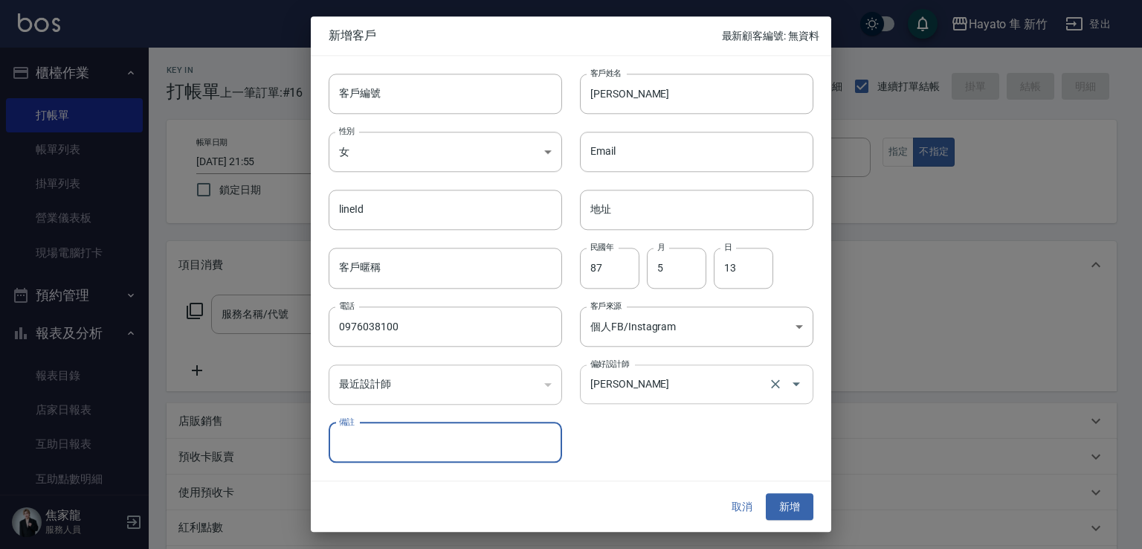
click at [644, 387] on input "[PERSON_NAME]" at bounding box center [675, 384] width 178 height 26
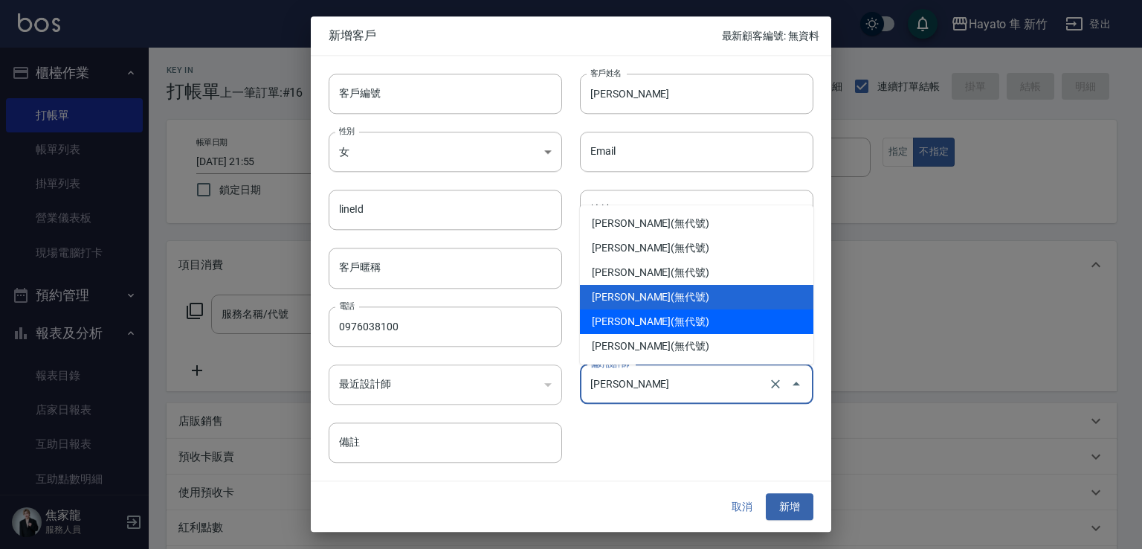
click at [646, 316] on li "[PERSON_NAME](無代號)" at bounding box center [696, 321] width 233 height 25
type input "[PERSON_NAME]"
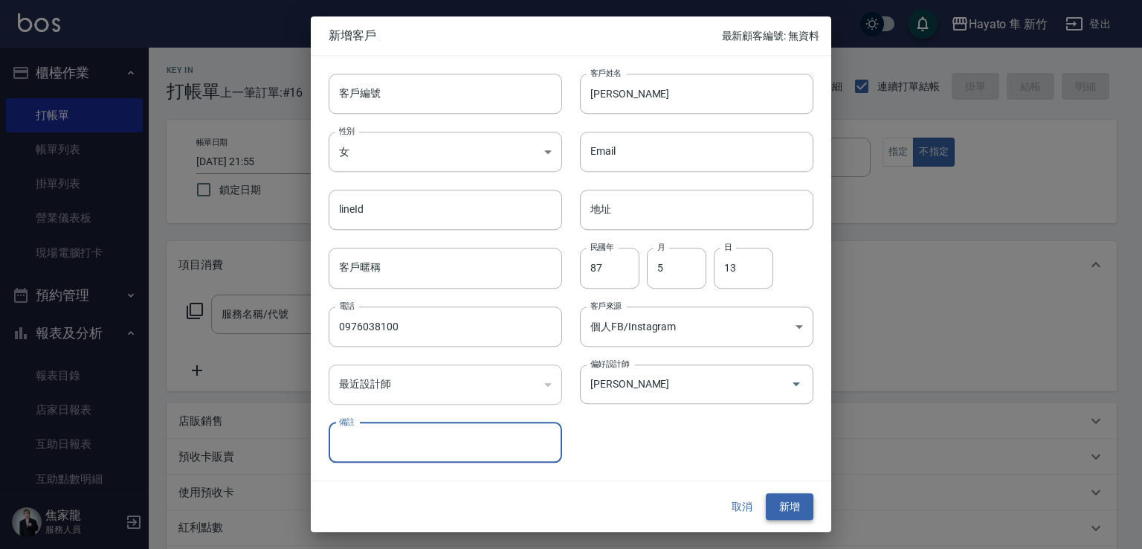
click at [787, 493] on button "新增" at bounding box center [790, 507] width 48 height 28
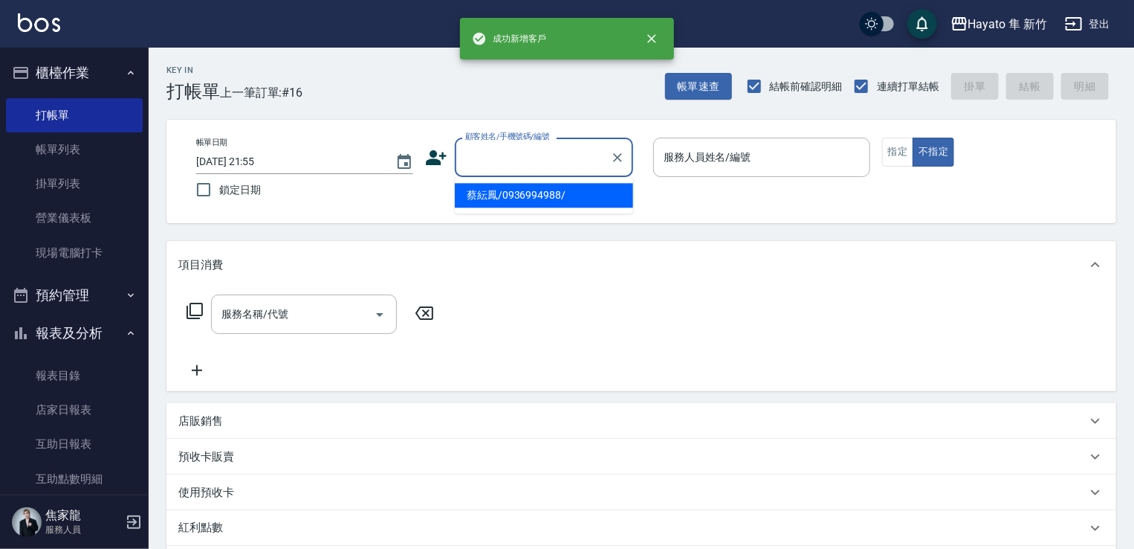
click at [555, 163] on input "顧客姓名/手機號碼/編號" at bounding box center [533, 157] width 143 height 26
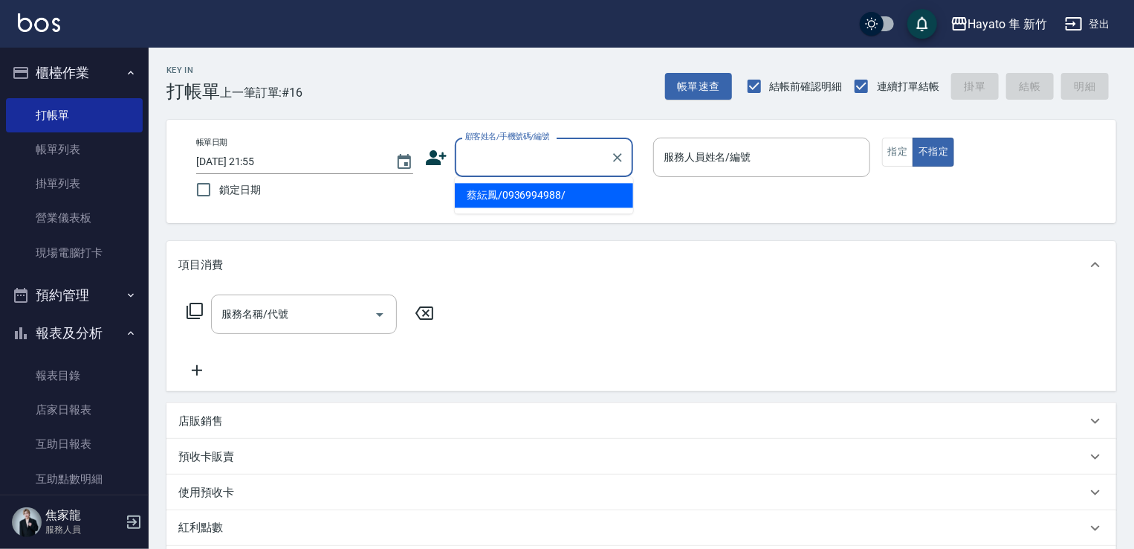
paste input "[PERSON_NAME]"
click at [516, 189] on li "[PERSON_NAME]/0976038100/" at bounding box center [544, 195] width 178 height 25
type input "[PERSON_NAME]/0976038100/"
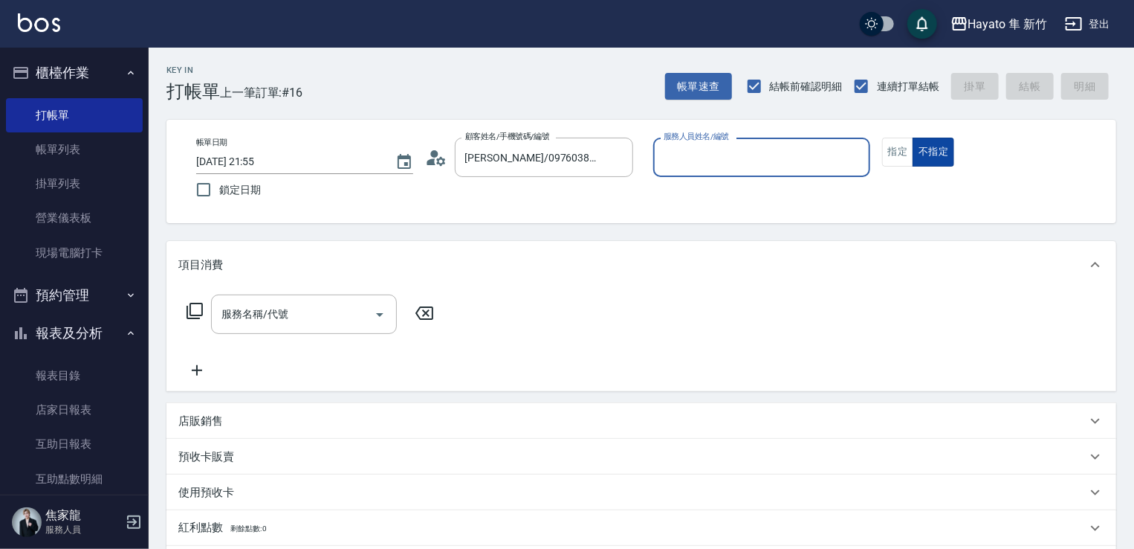
type input "[PERSON_NAME](無代號)"
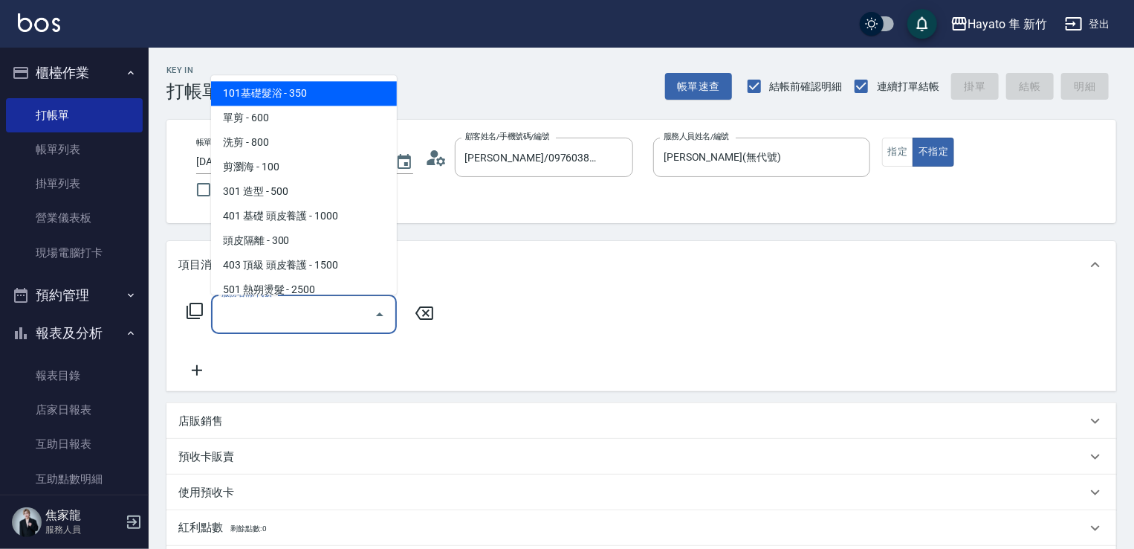
click at [329, 310] on input "服務名稱/代號" at bounding box center [293, 314] width 150 height 26
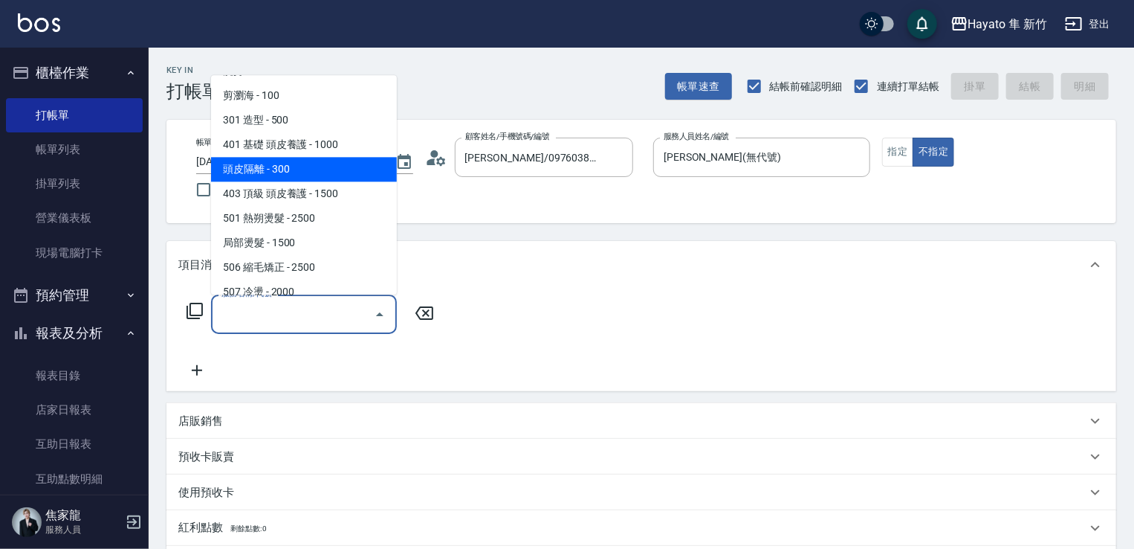
scroll to position [149, 0]
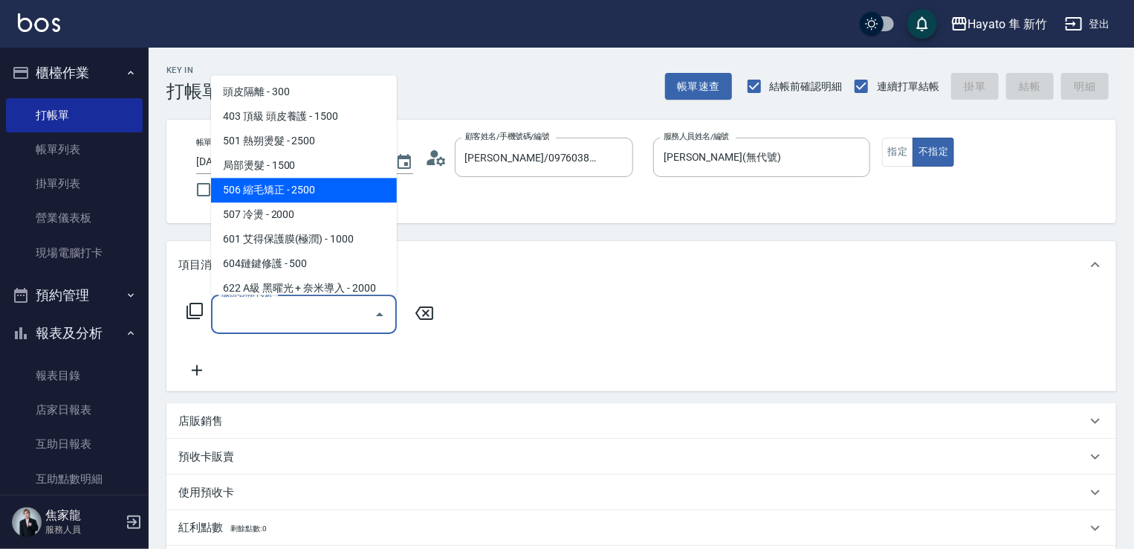
drag, startPoint x: 302, startPoint y: 197, endPoint x: 430, endPoint y: 341, distance: 193.2
click at [308, 195] on span "506 縮毛矯正 - 2500" at bounding box center [304, 190] width 186 height 25
type input "506 縮毛矯正 (506)"
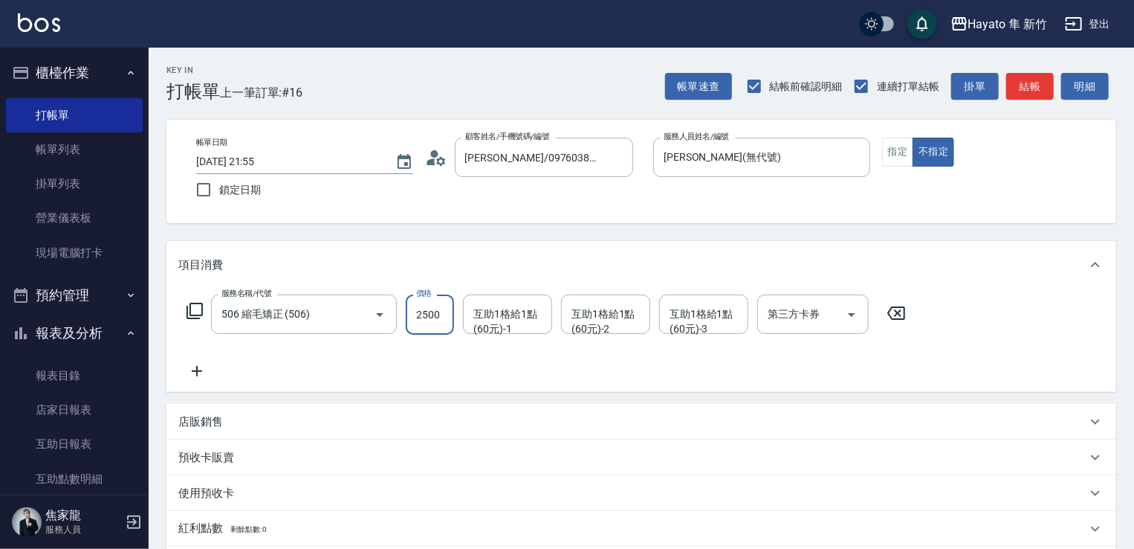
click at [436, 319] on input "2500" at bounding box center [430, 314] width 48 height 40
type input "1980"
drag, startPoint x: 404, startPoint y: 365, endPoint x: 393, endPoint y: 387, distance: 24.9
click at [397, 378] on div "服務名稱/代號 506 縮毛矯正 (506) 服務名稱/代號 價格 1980 價格 互助1格給1點(60元)-1 互助1格給1點(60元)-1 互助1格給1點…" at bounding box center [546, 336] width 737 height 85
click at [198, 377] on icon at bounding box center [196, 371] width 37 height 18
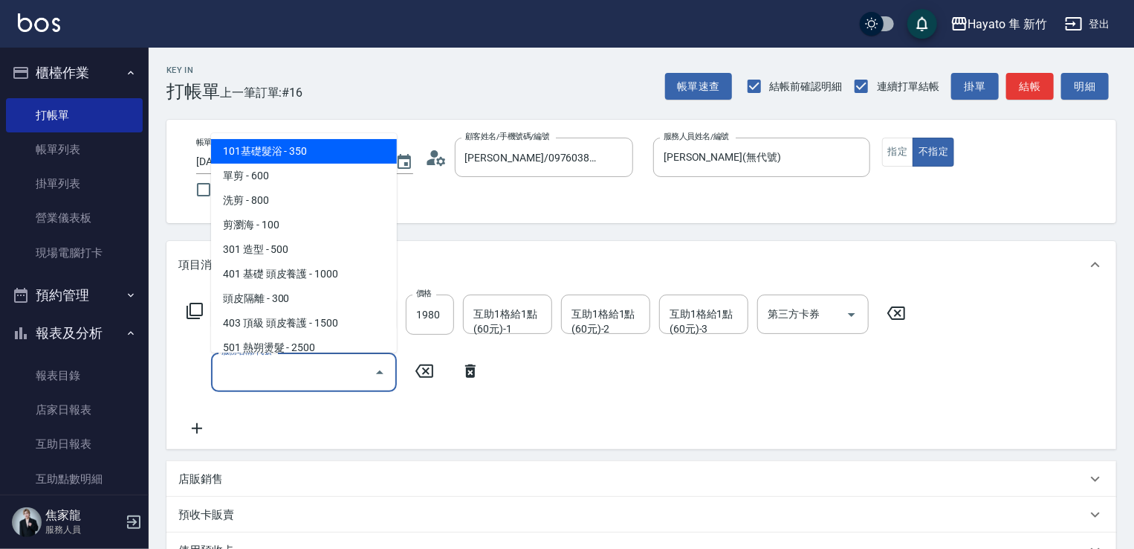
drag, startPoint x: 198, startPoint y: 377, endPoint x: 283, endPoint y: 311, distance: 107.6
click at [250, 371] on input "服務名稱/代號" at bounding box center [293, 372] width 150 height 26
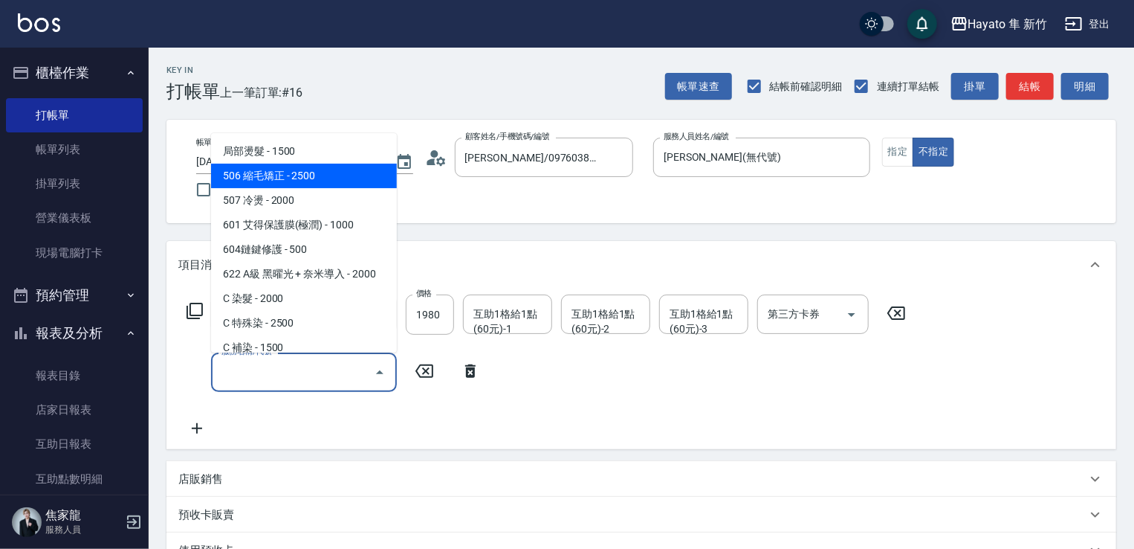
scroll to position [223, 0]
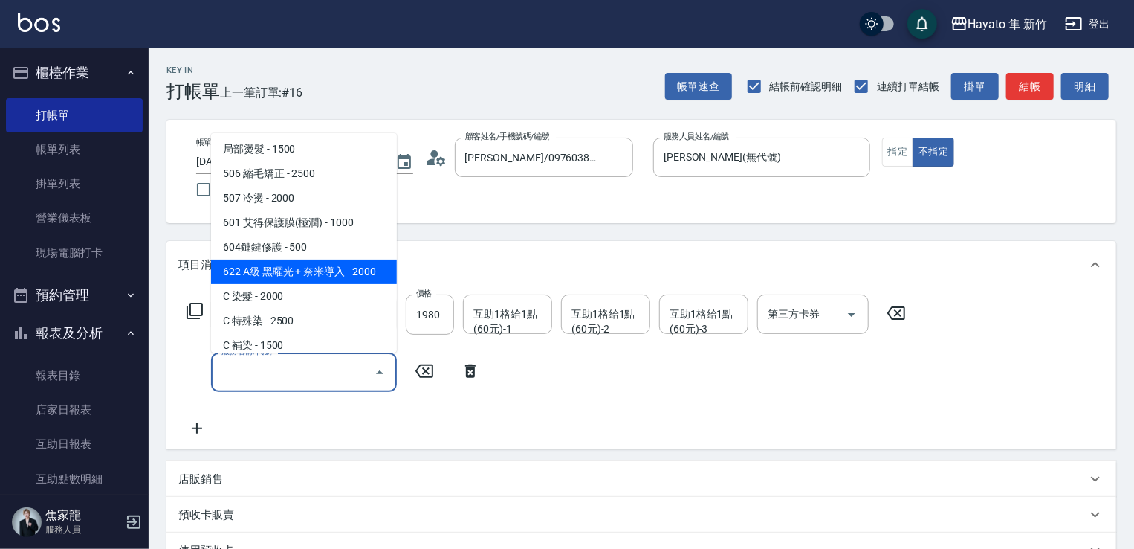
click at [288, 277] on span "622 A級 黑曜光 + 奈米導入 - 2000" at bounding box center [304, 271] width 186 height 25
type input "622 A級 黑曜光 + 奈米導入(622)"
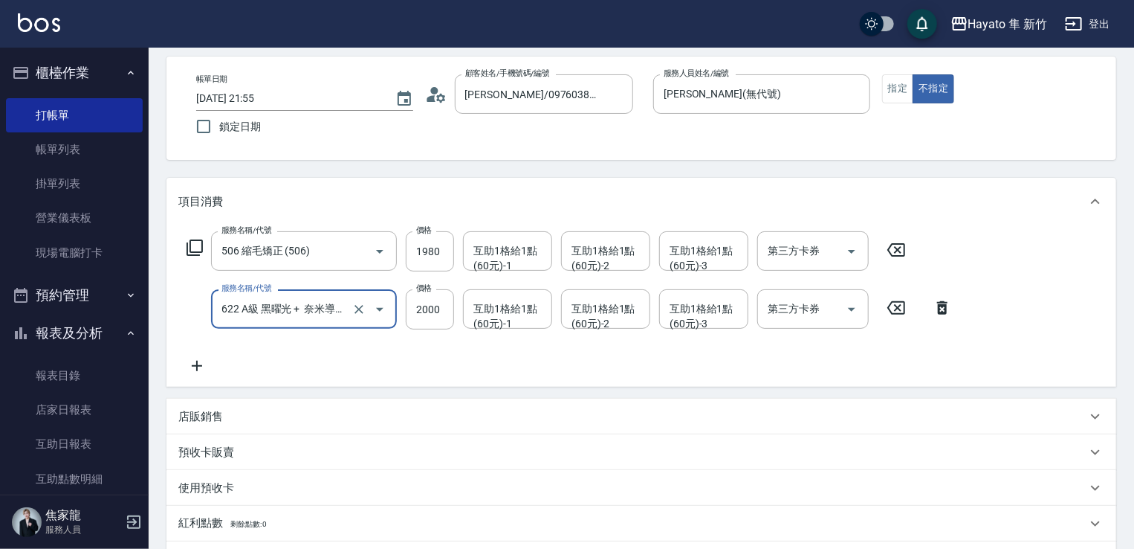
scroll to position [294, 0]
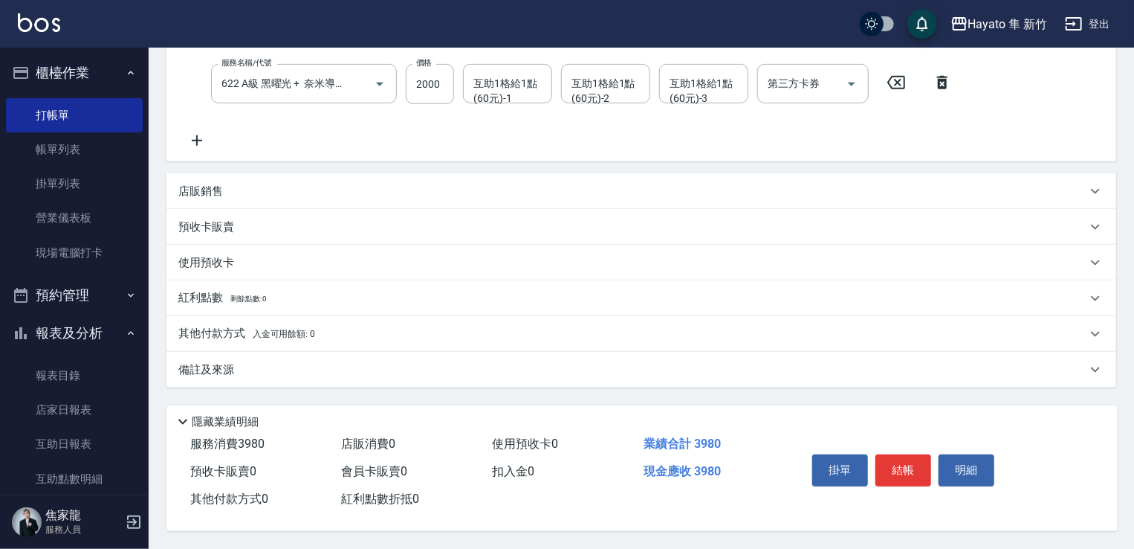
click at [274, 355] on div "備註及來源" at bounding box center [642, 370] width 950 height 36
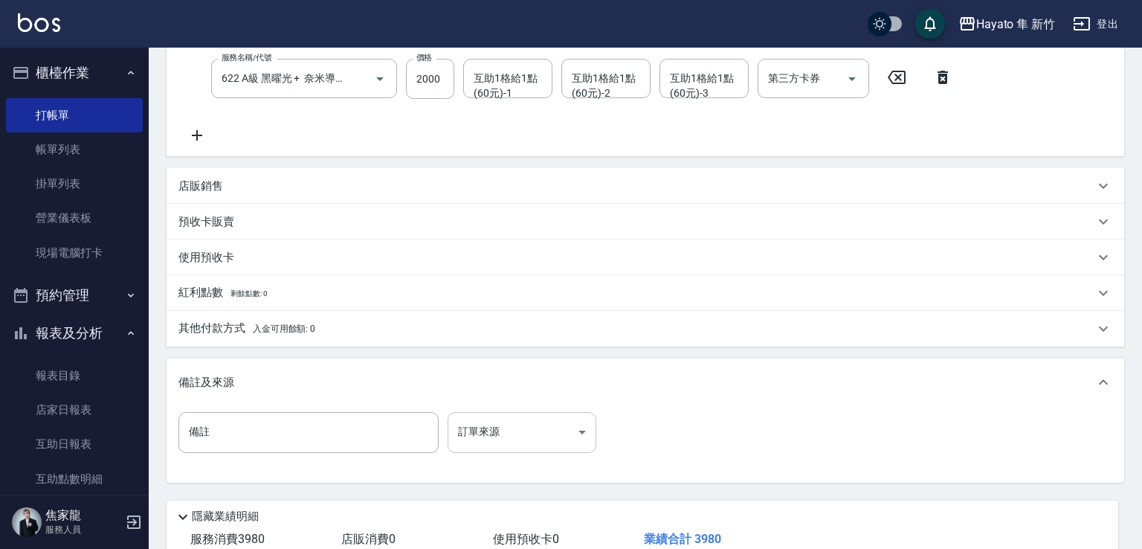
click at [508, 430] on body "Hayato 隼 新竹 登出 櫃檯作業 打帳單 帳單列表 掛單列表 營業儀表板 現場電腦打卡 預約管理 預約管理 報表及分析 報表目錄 店家日報表 互助日報表…" at bounding box center [571, 174] width 1142 height 937
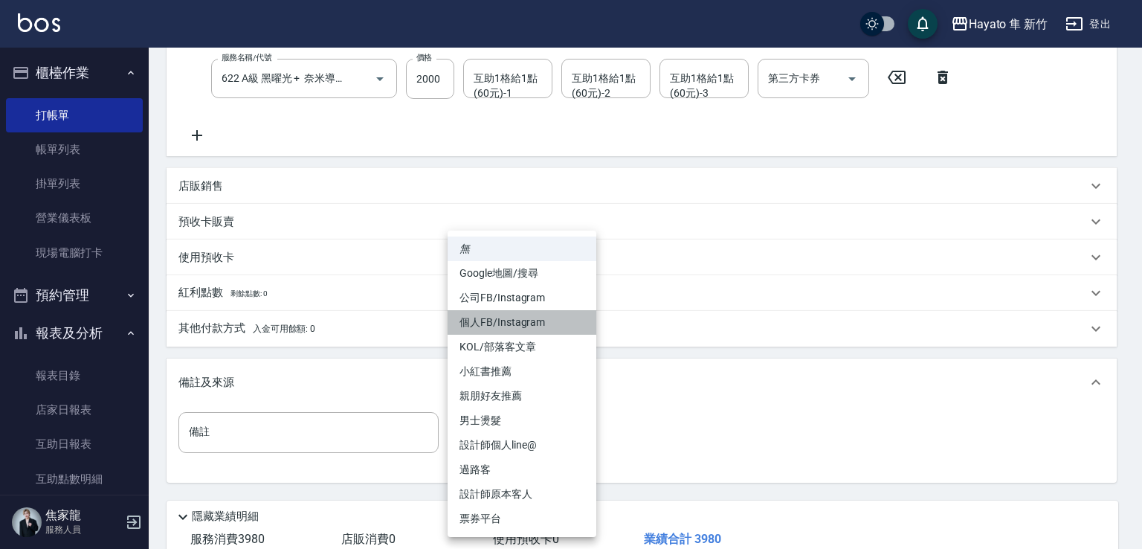
click at [475, 326] on li "個人FB/Instagram" at bounding box center [521, 322] width 149 height 25
type input "個人FB/Instagram"
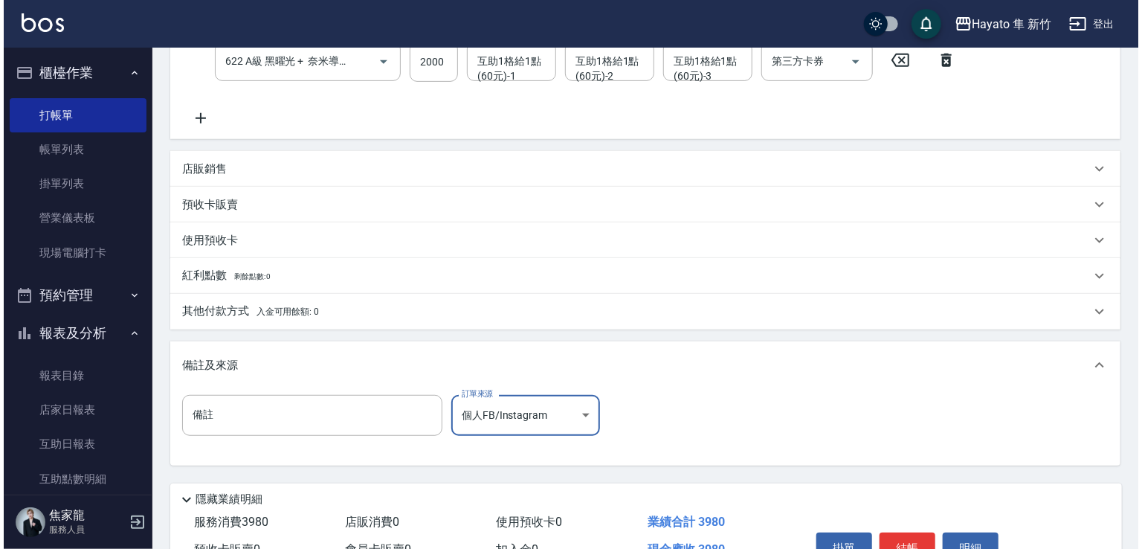
scroll to position [393, 0]
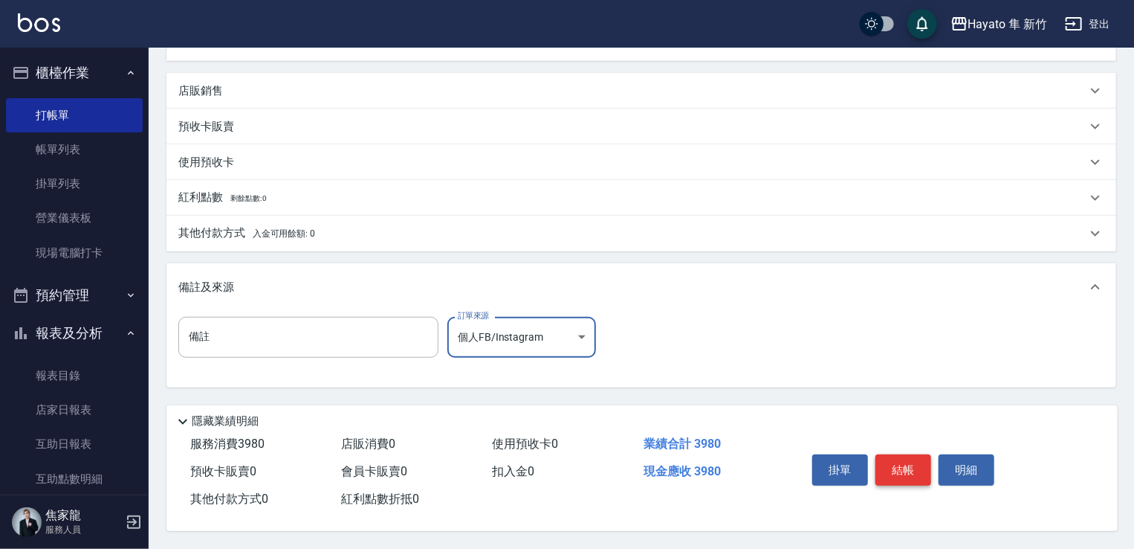
click at [917, 462] on button "結帳" at bounding box center [904, 469] width 56 height 31
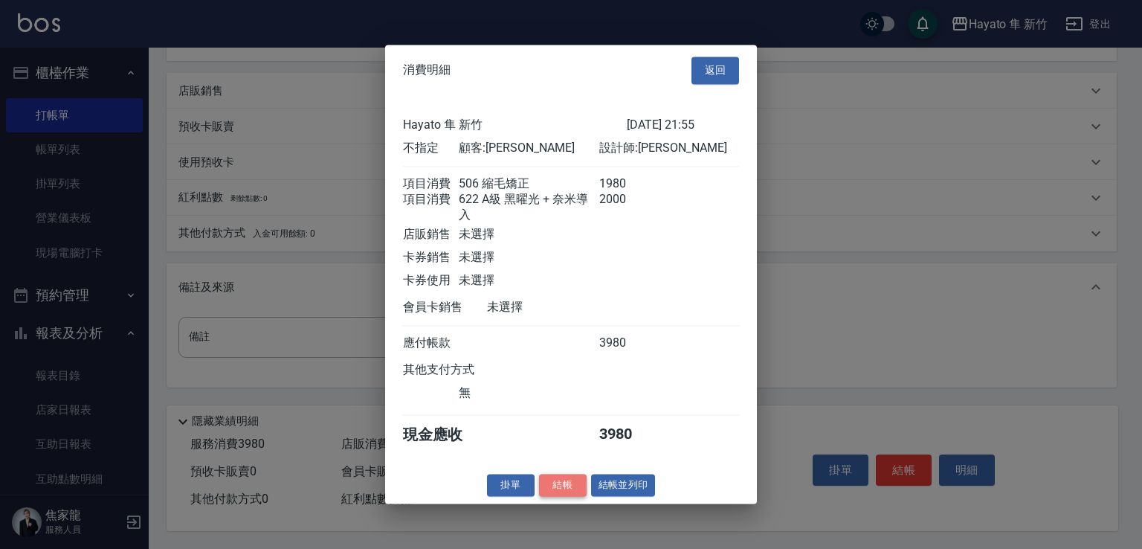
click at [568, 494] on button "結帳" at bounding box center [563, 484] width 48 height 23
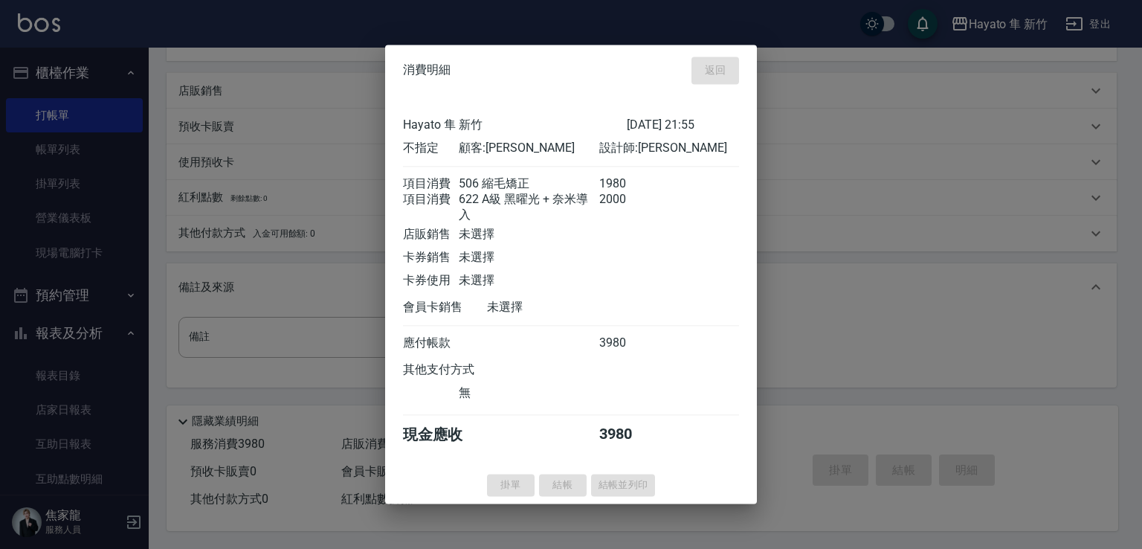
type input "[DATE] 21:57"
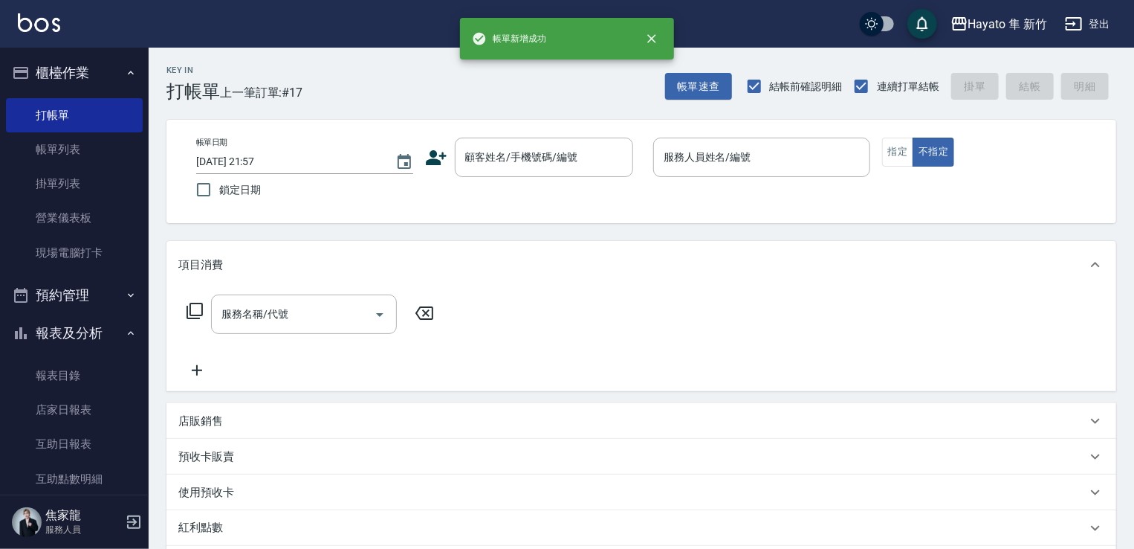
scroll to position [297, 0]
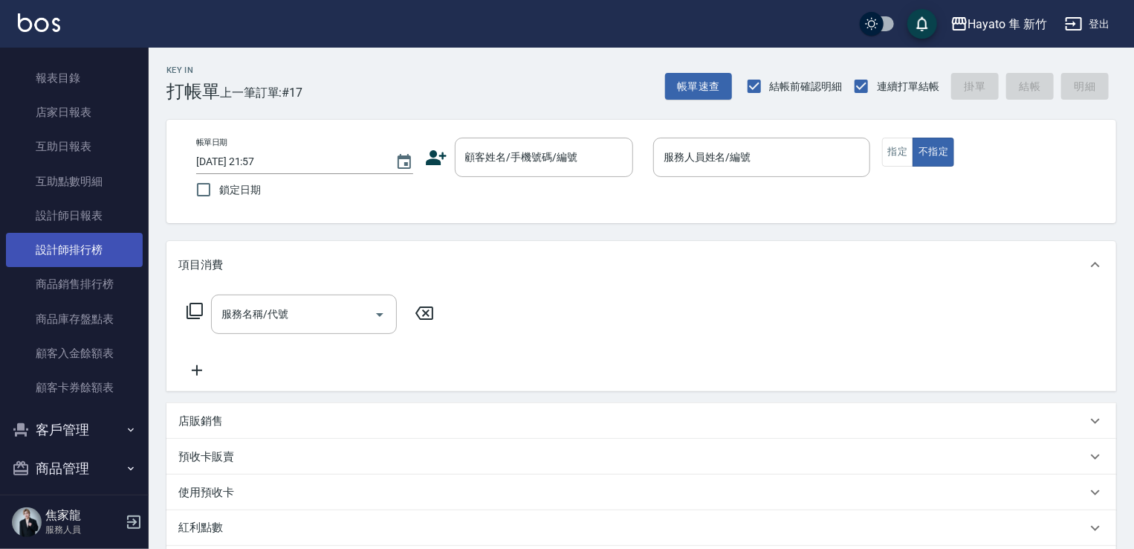
click at [80, 247] on link "設計師排行榜" at bounding box center [74, 250] width 137 height 34
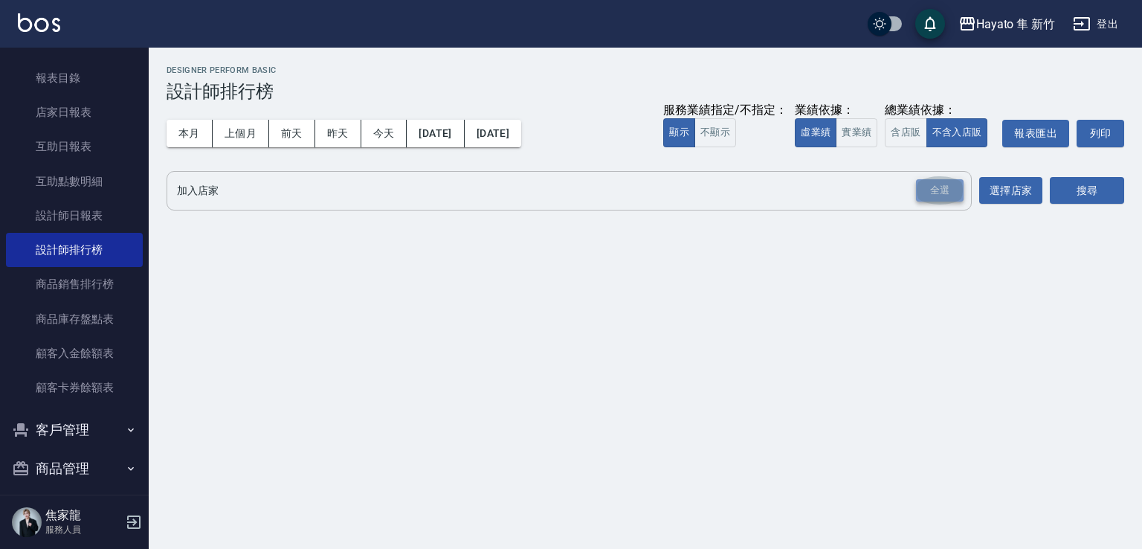
click at [922, 193] on div "全選" at bounding box center [940, 190] width 48 height 23
click at [1081, 189] on button "搜尋" at bounding box center [1087, 192] width 74 height 28
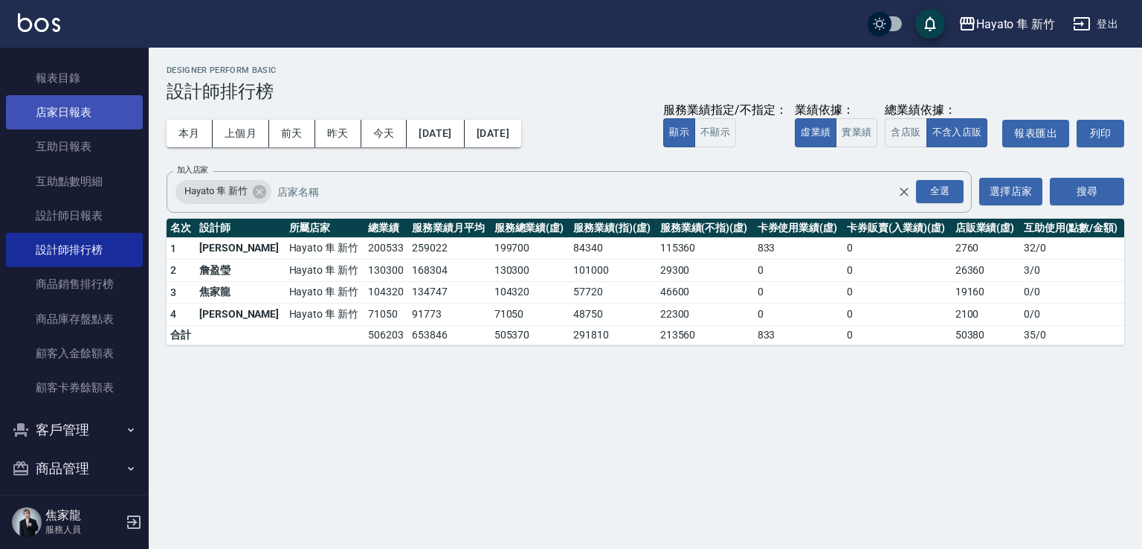
click at [68, 104] on link "店家日報表" at bounding box center [74, 112] width 137 height 34
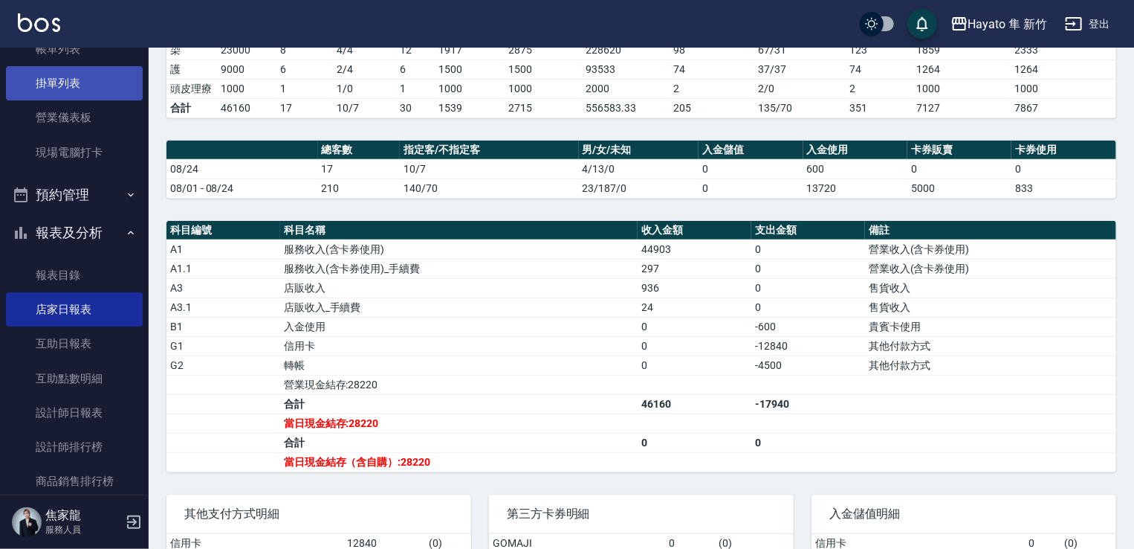
scroll to position [74, 0]
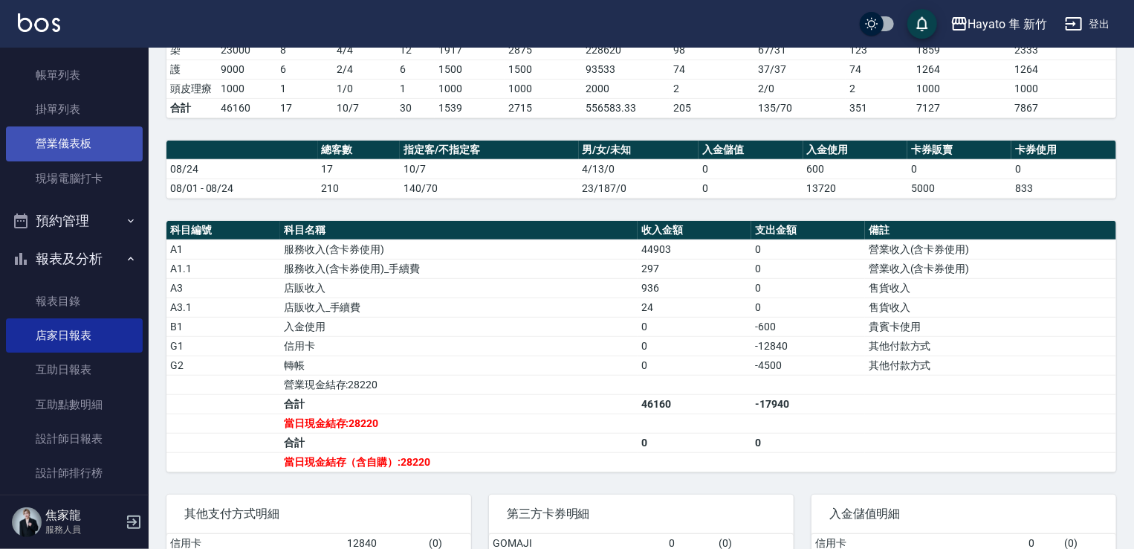
click at [83, 141] on link "營業儀表板" at bounding box center [74, 143] width 137 height 34
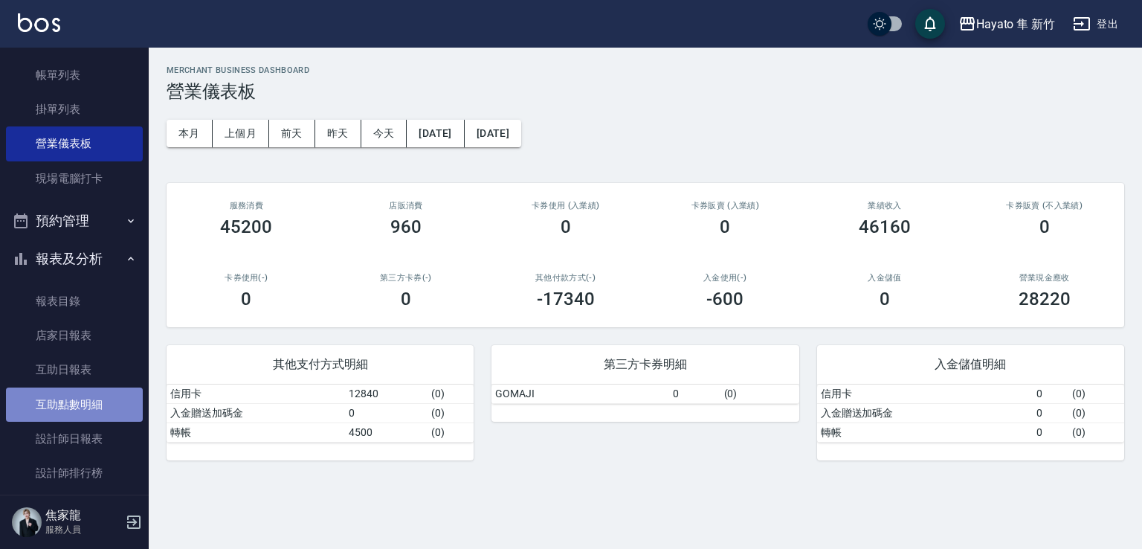
click at [100, 411] on link "互助點數明細" at bounding box center [74, 404] width 137 height 34
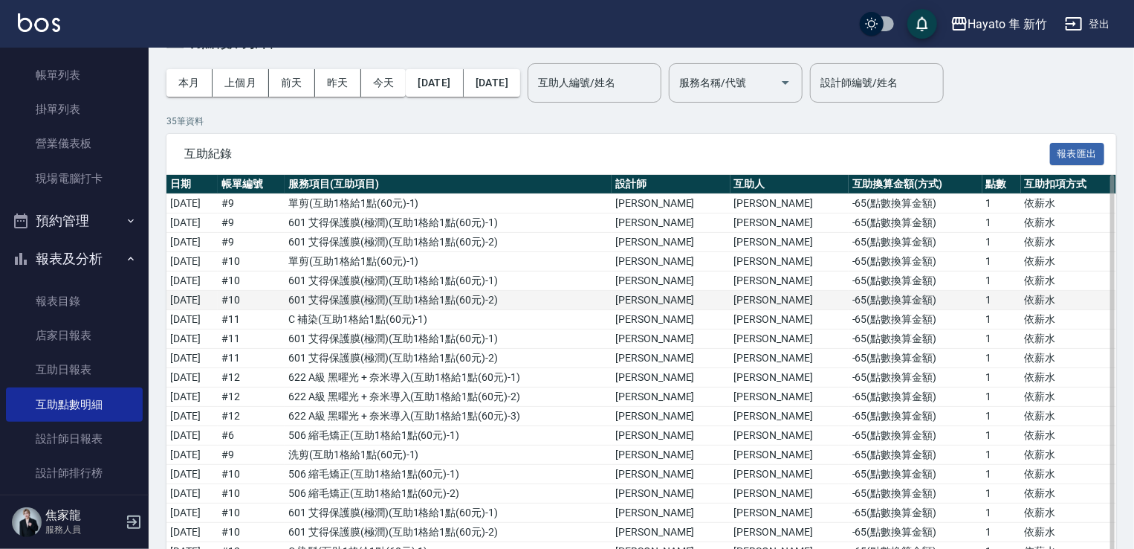
scroll to position [149, 0]
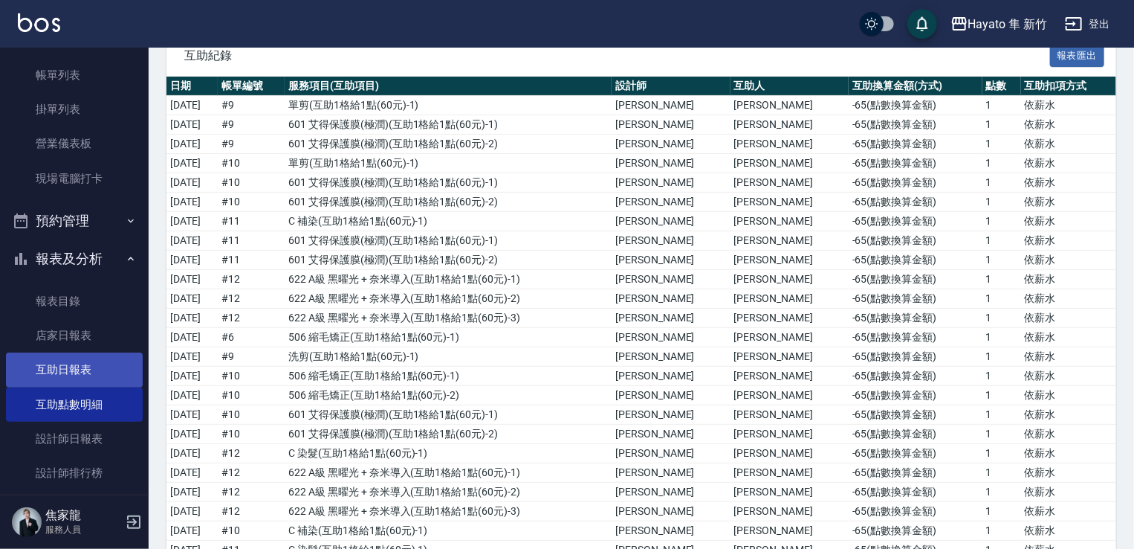
click at [61, 379] on link "互助日報表" at bounding box center [74, 369] width 137 height 34
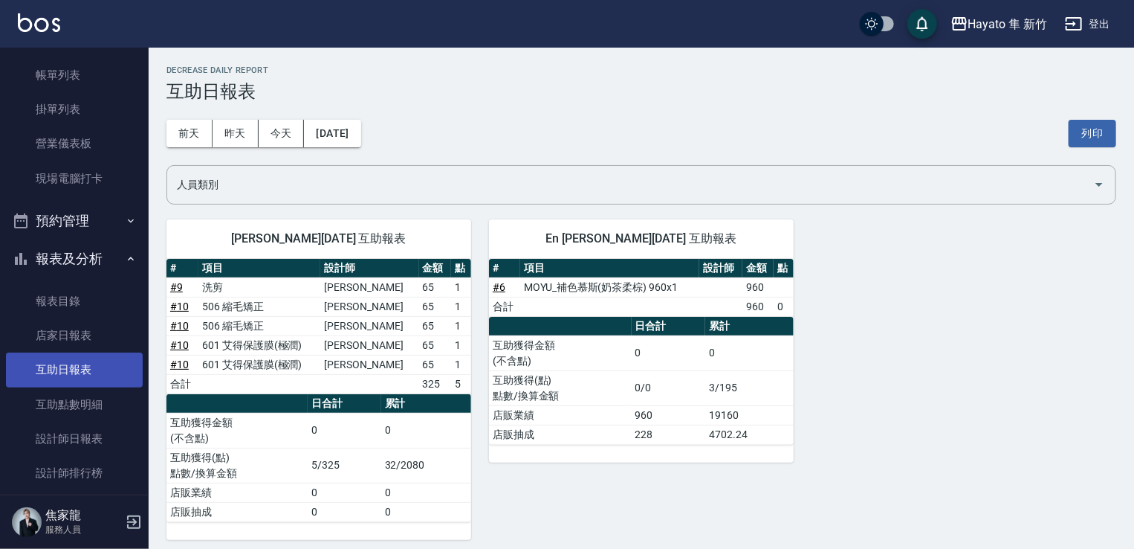
click at [74, 355] on link "互助日報表" at bounding box center [74, 369] width 137 height 34
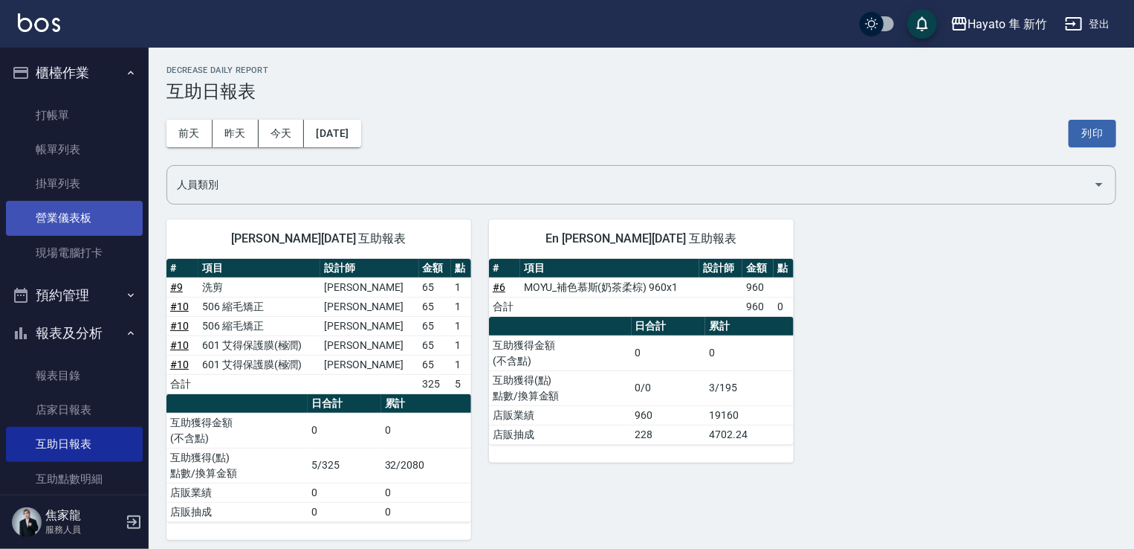
click at [74, 222] on link "營業儀表板" at bounding box center [74, 218] width 137 height 34
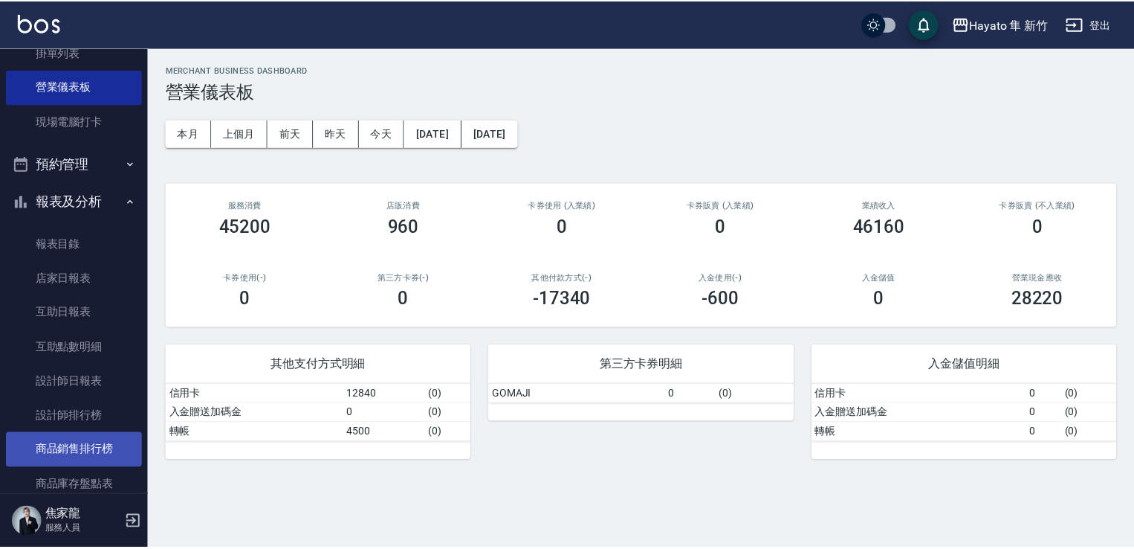
scroll to position [149, 0]
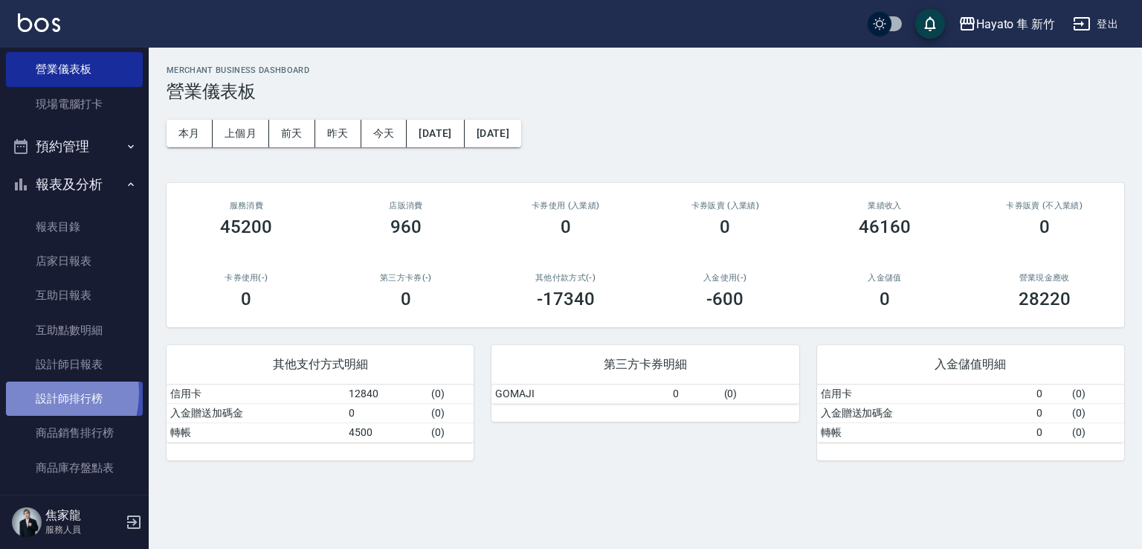
click at [39, 392] on link "設計師排行榜" at bounding box center [74, 398] width 137 height 34
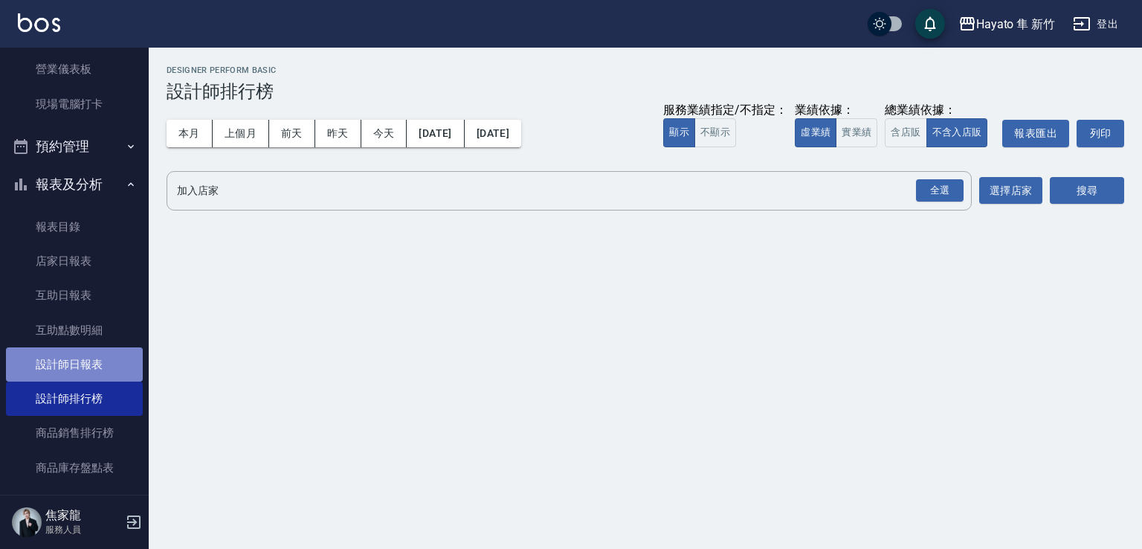
click at [80, 363] on link "設計師日報表" at bounding box center [74, 364] width 137 height 34
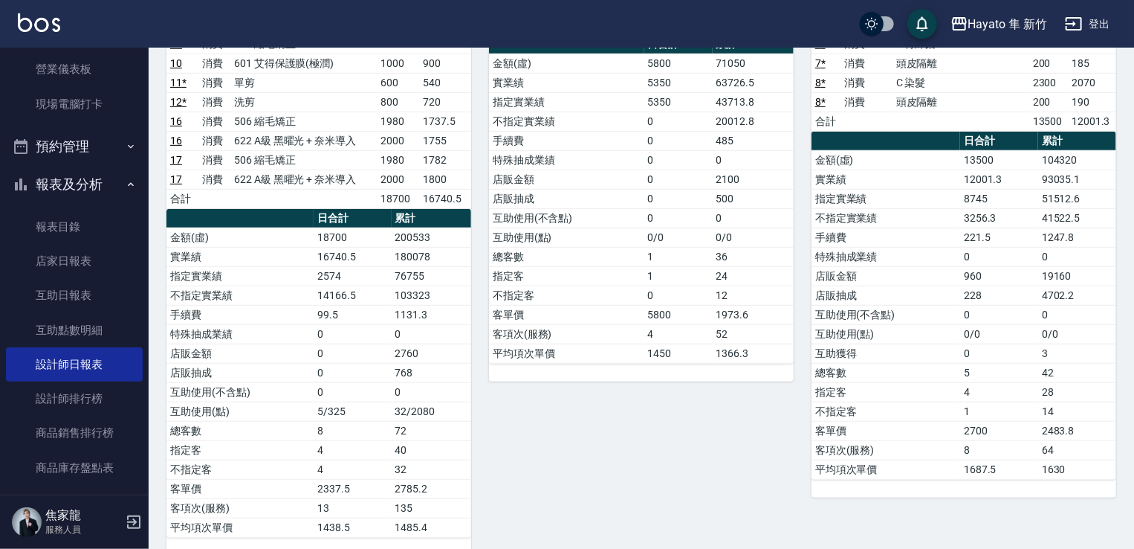
scroll to position [74, 0]
